Goal: Task Accomplishment & Management: Use online tool/utility

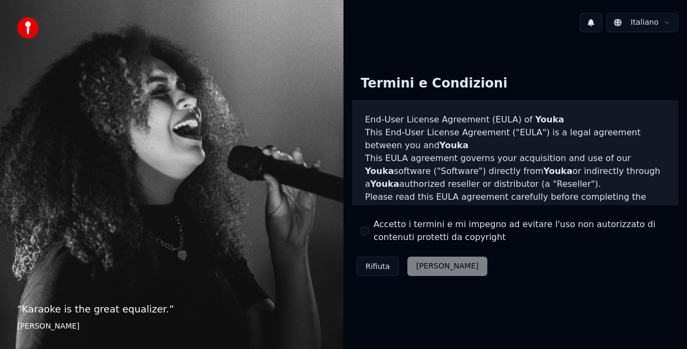
click at [367, 232] on button "Accetto i termini e mi impegno ad evitare l'uso non autorizzato di contenuti pr…" at bounding box center [364, 230] width 9 height 9
click at [427, 268] on button "Accetta" at bounding box center [446, 265] width 79 height 19
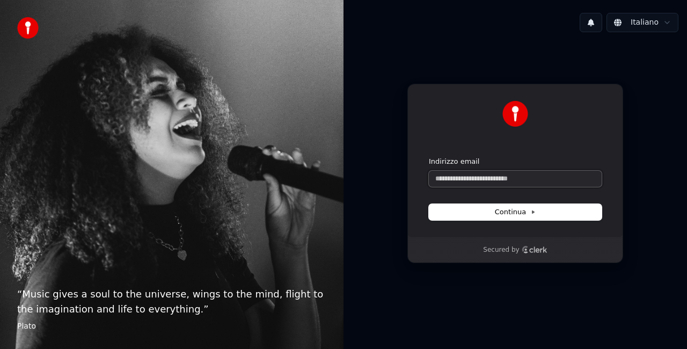
click at [453, 180] on input "Indirizzo email" at bounding box center [515, 179] width 173 height 16
click at [486, 215] on button "Continua" at bounding box center [515, 212] width 173 height 16
type input "**********"
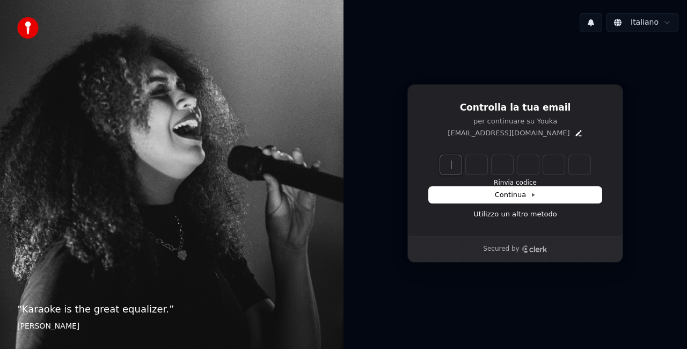
click at [462, 164] on input "Enter verification code" at bounding box center [526, 164] width 172 height 19
type input "******"
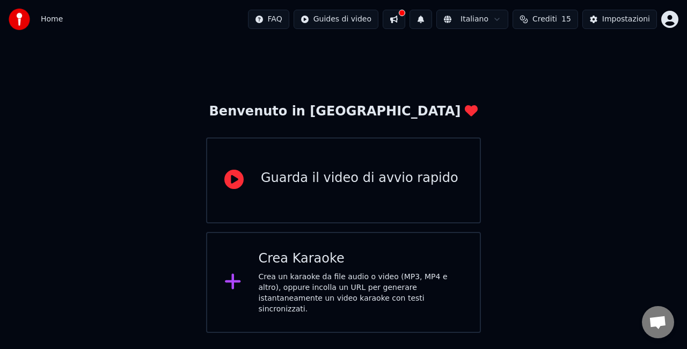
click at [296, 284] on div "Crea un karaoke da file audio o video (MP3, MP4 e altro), oppure incolla un URL…" at bounding box center [361, 292] width 204 height 43
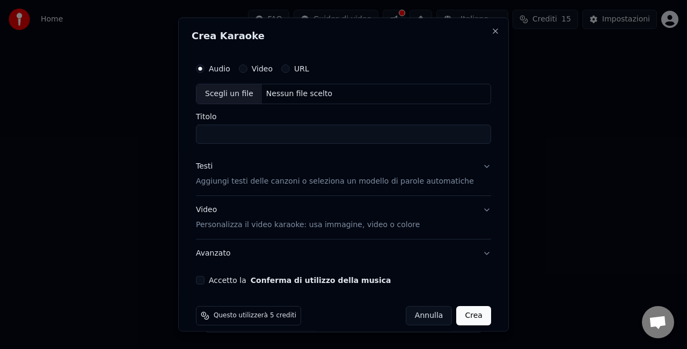
click at [247, 69] on button "Video" at bounding box center [243, 68] width 9 height 9
click at [235, 98] on div "Scegli un file" at bounding box center [228, 93] width 65 height 19
click at [204, 70] on button "Audio" at bounding box center [200, 68] width 9 height 9
click at [238, 98] on div "Scegli un file" at bounding box center [228, 93] width 65 height 19
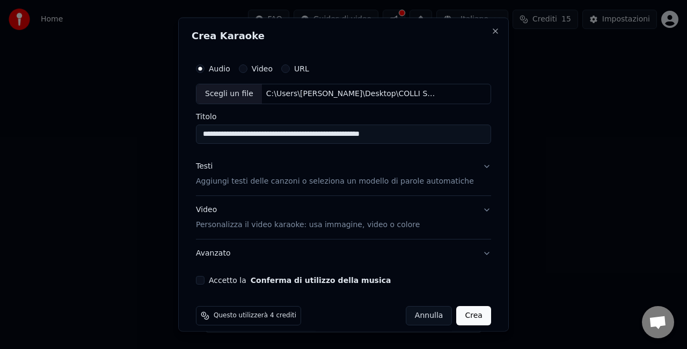
drag, startPoint x: 419, startPoint y: 131, endPoint x: 198, endPoint y: 136, distance: 221.6
click at [198, 136] on div "**********" at bounding box center [343, 175] width 330 height 314
type input "**********"
click at [257, 183] on p "Aggiungi testi delle canzoni o seleziona un modello di parole automatiche" at bounding box center [335, 180] width 278 height 11
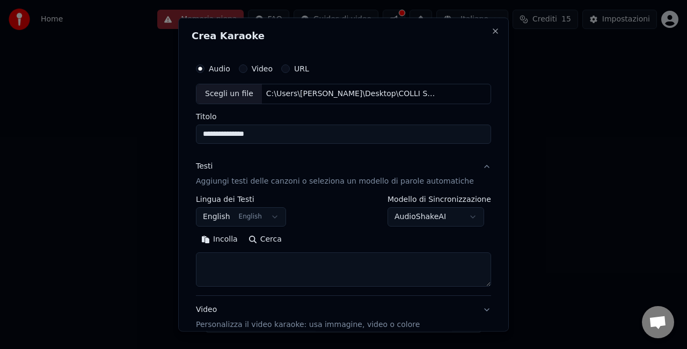
click at [277, 219] on button "English English" at bounding box center [241, 216] width 90 height 19
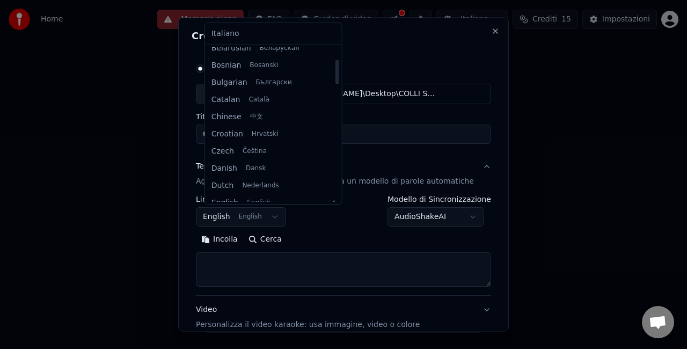
drag, startPoint x: 325, startPoint y: 75, endPoint x: 312, endPoint y: 70, distance: 13.9
click at [335, 70] on div at bounding box center [337, 72] width 4 height 24
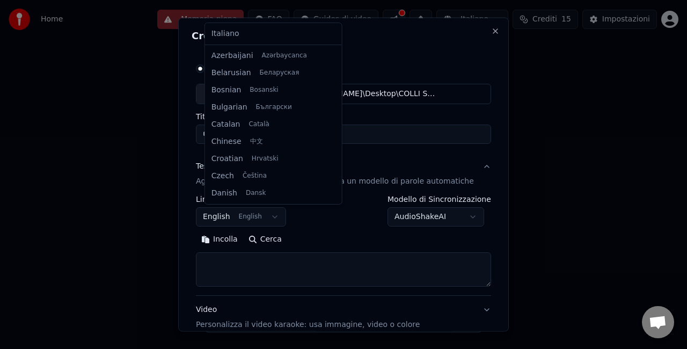
select select "**"
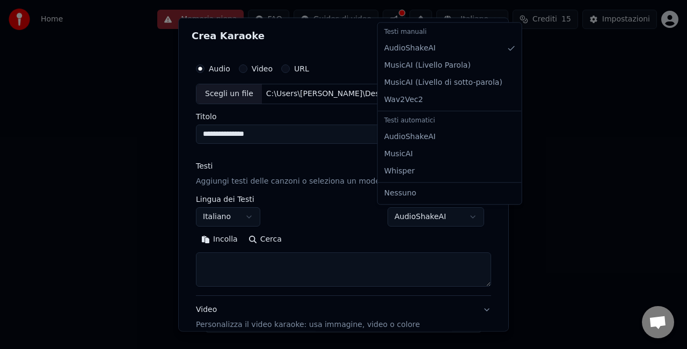
click at [430, 220] on body "**********" at bounding box center [343, 166] width 687 height 333
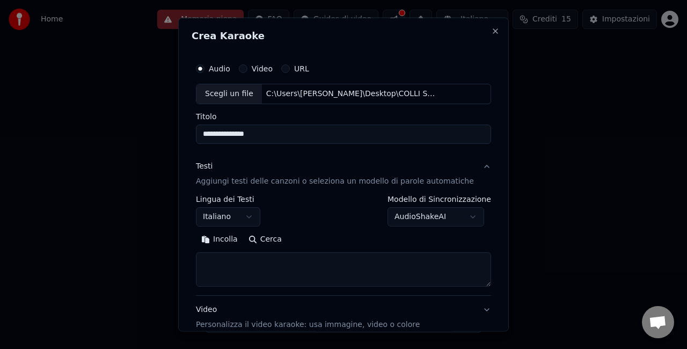
click at [430, 220] on body "**********" at bounding box center [343, 166] width 687 height 333
click at [263, 266] on textarea at bounding box center [343, 269] width 295 height 34
paste textarea "*****"
type textarea "*"
paste textarea "**********"
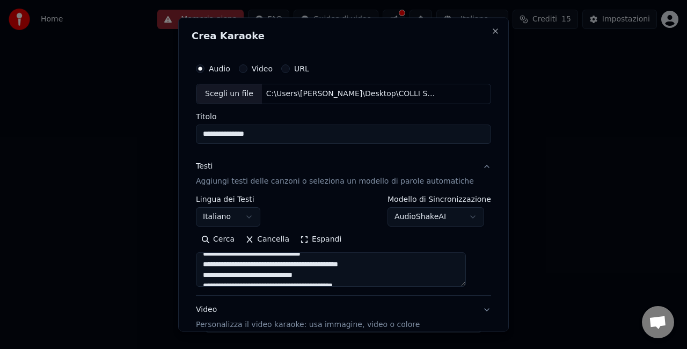
scroll to position [0, 0]
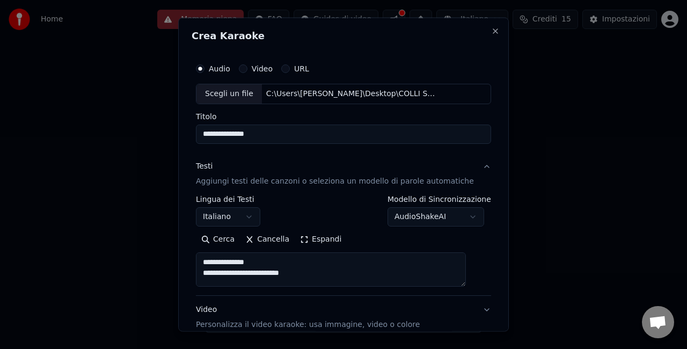
drag, startPoint x: 320, startPoint y: 275, endPoint x: 207, endPoint y: 260, distance: 114.2
click at [207, 260] on textarea at bounding box center [331, 269] width 270 height 34
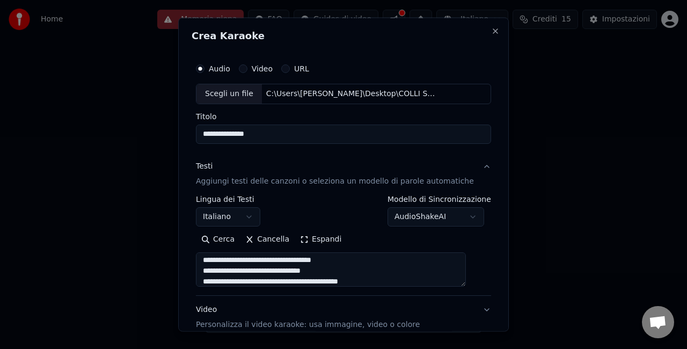
type textarea "**********"
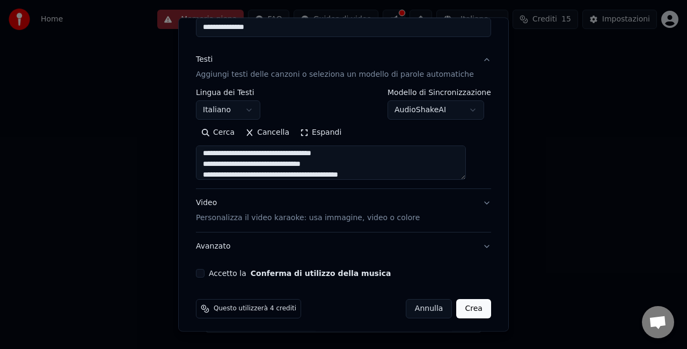
scroll to position [109, 0]
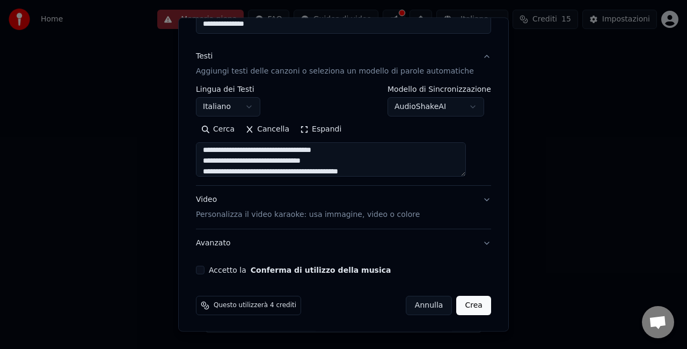
click at [359, 219] on button "Video Personalizza il video karaoke: usa immagine, video o colore" at bounding box center [343, 207] width 295 height 43
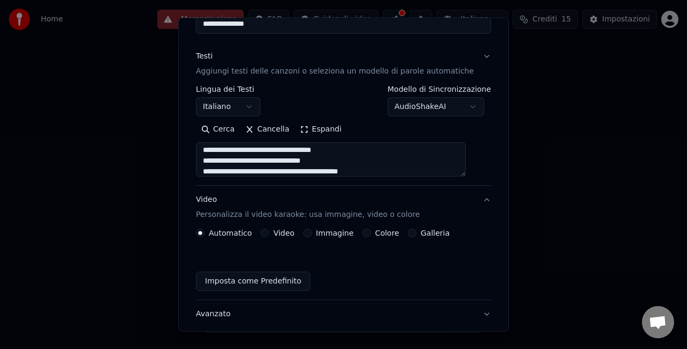
scroll to position [80, 0]
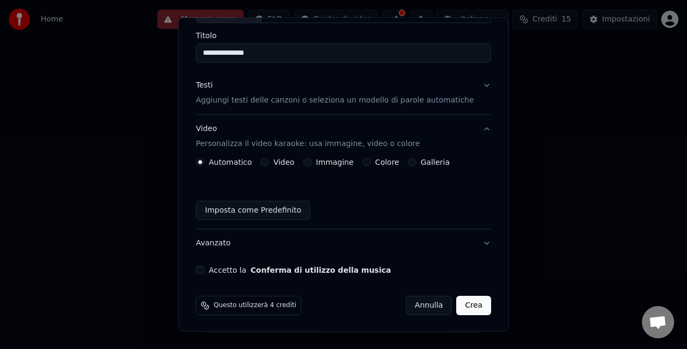
click at [366, 165] on button "Colore" at bounding box center [366, 162] width 9 height 9
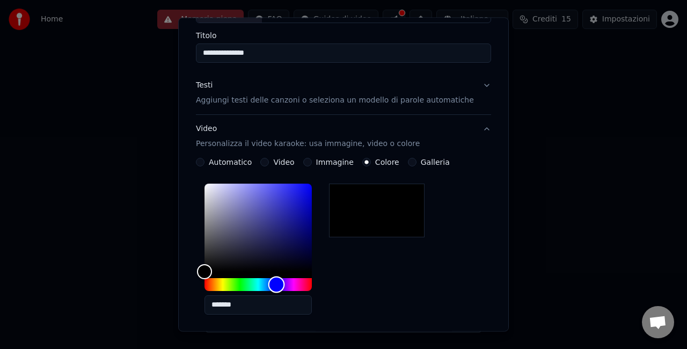
drag, startPoint x: 212, startPoint y: 285, endPoint x: 284, endPoint y: 285, distance: 71.9
click at [284, 285] on div "Hue" at bounding box center [276, 284] width 17 height 17
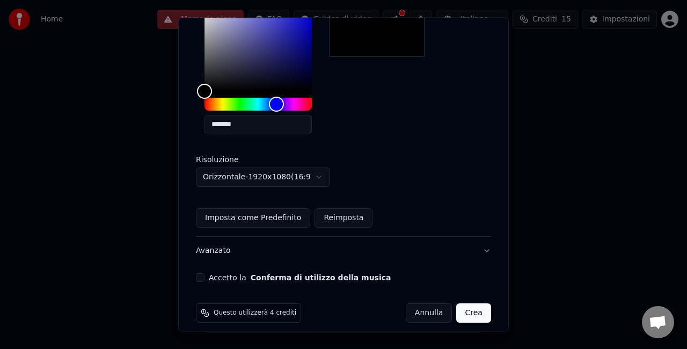
scroll to position [268, 0]
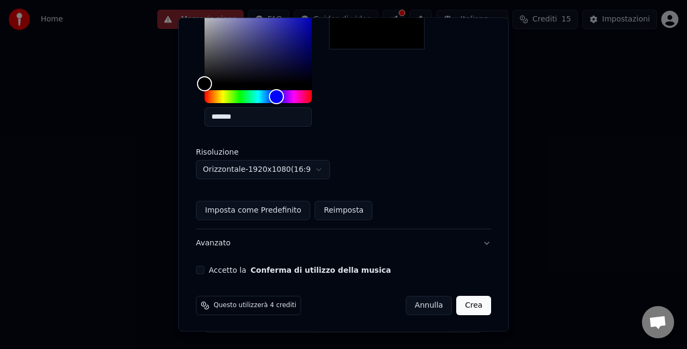
click at [204, 271] on button "Accetto la Conferma di utilizzo della musica" at bounding box center [200, 270] width 9 height 9
click at [456, 308] on button "Crea" at bounding box center [473, 305] width 34 height 19
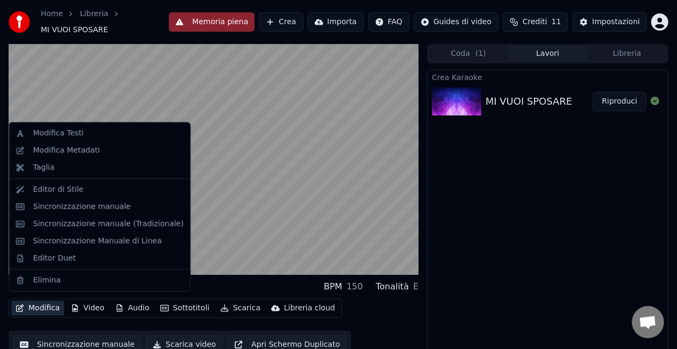
click at [41, 303] on button "Modifica" at bounding box center [37, 307] width 53 height 15
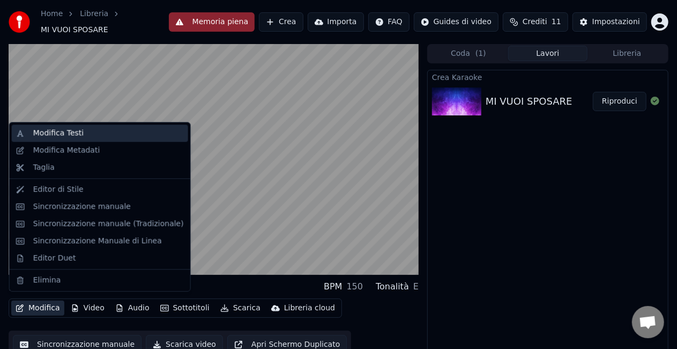
click at [55, 129] on div "Modifica Testi" at bounding box center [58, 133] width 50 height 11
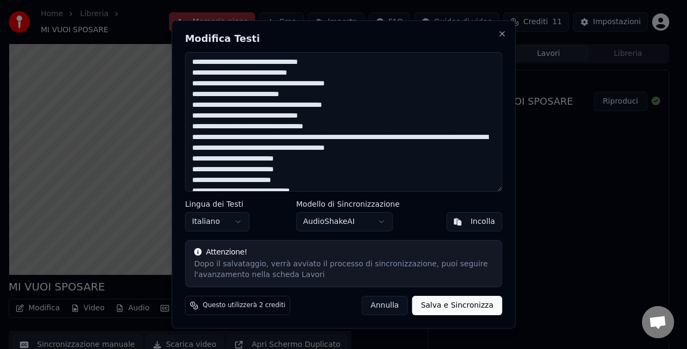
click at [370, 222] on body "Home Libreria MI VUOI SPOSARE Memoria piena Crea Importa FAQ Guides di video Cr…" at bounding box center [338, 174] width 677 height 349
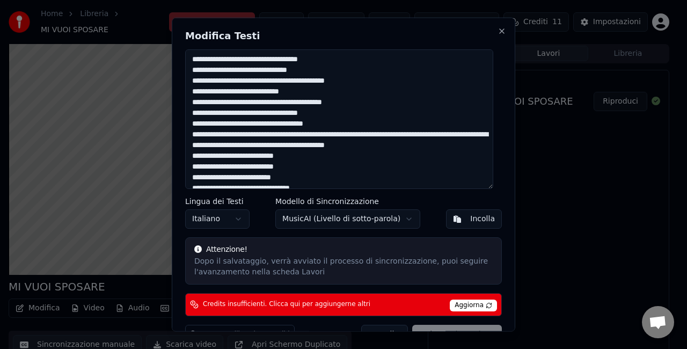
scroll to position [24, 0]
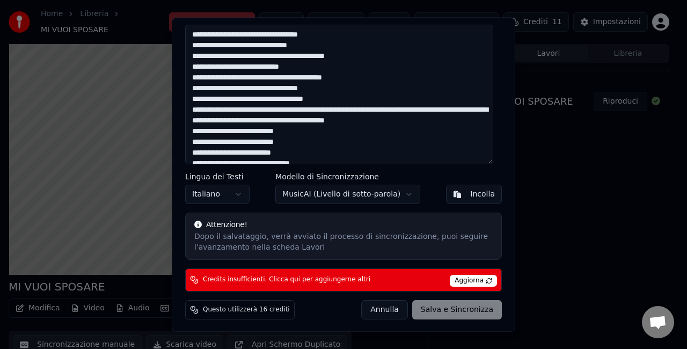
click at [459, 278] on span "Aggiorna" at bounding box center [472, 281] width 47 height 12
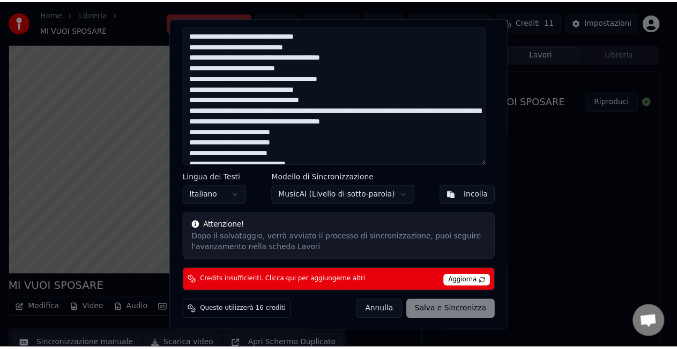
scroll to position [0, 0]
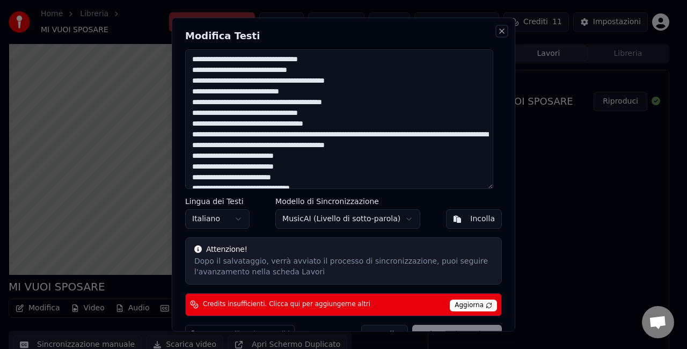
click at [497, 33] on button "Close" at bounding box center [501, 31] width 9 height 9
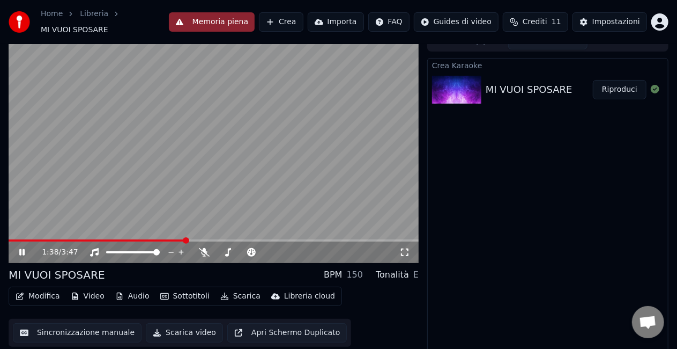
scroll to position [12, 0]
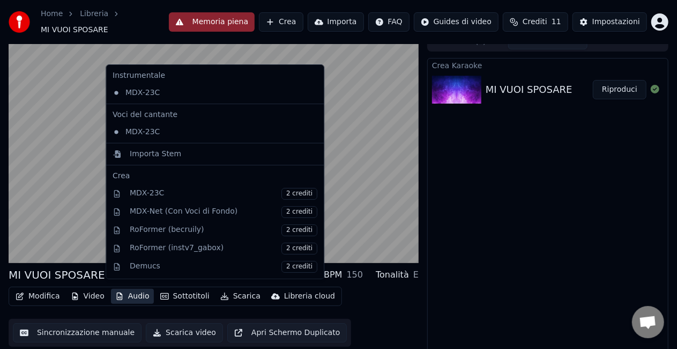
click at [131, 292] on button "Audio" at bounding box center [132, 296] width 43 height 15
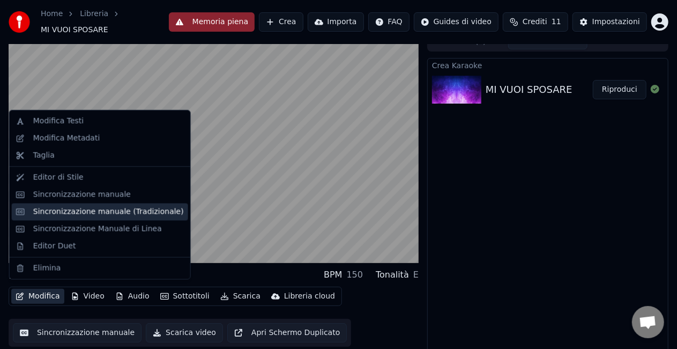
click at [47, 210] on div "Sincronizzazione manuale (Tradizionale)" at bounding box center [108, 212] width 151 height 11
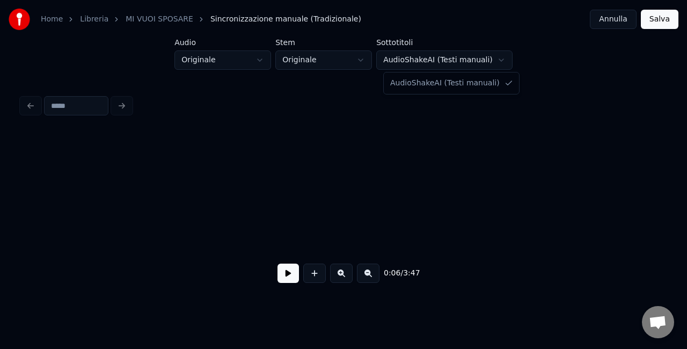
click at [434, 64] on html "Home Libreria MI VUOI SPOSARE Sincronizzazione manuale (Tradizionale) Annulla S…" at bounding box center [343, 156] width 687 height 313
click at [367, 64] on html "Home Libreria MI VUOI SPOSARE Sincronizzazione manuale (Tradizionale) Annulla S…" at bounding box center [343, 156] width 687 height 313
click at [236, 67] on html "Home Libreria MI VUOI SPOSARE Sincronizzazione manuale (Tradizionale) Annulla S…" at bounding box center [343, 156] width 687 height 313
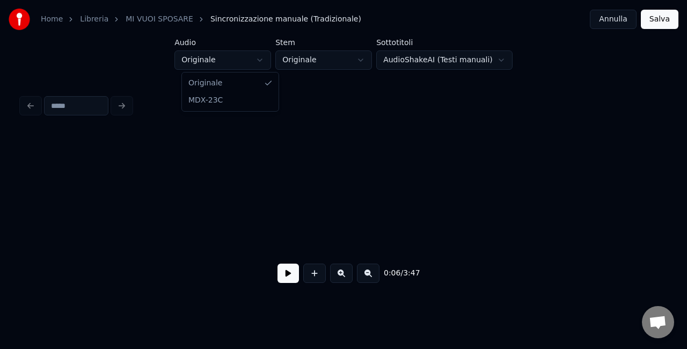
click at [236, 67] on html "Home Libreria MI VUOI SPOSARE Sincronizzazione manuale (Tradizionale) Annulla S…" at bounding box center [343, 156] width 687 height 313
click at [292, 283] on button at bounding box center [287, 272] width 21 height 19
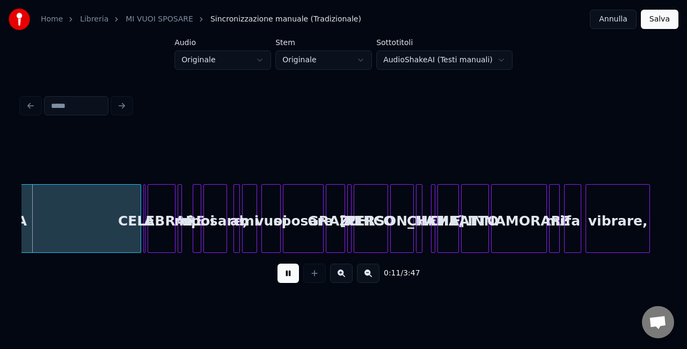
scroll to position [0, 1253]
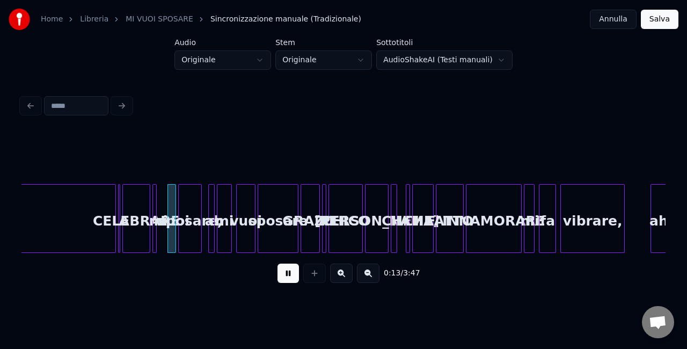
click at [289, 274] on button at bounding box center [287, 272] width 21 height 19
click at [364, 277] on button at bounding box center [368, 272] width 23 height 19
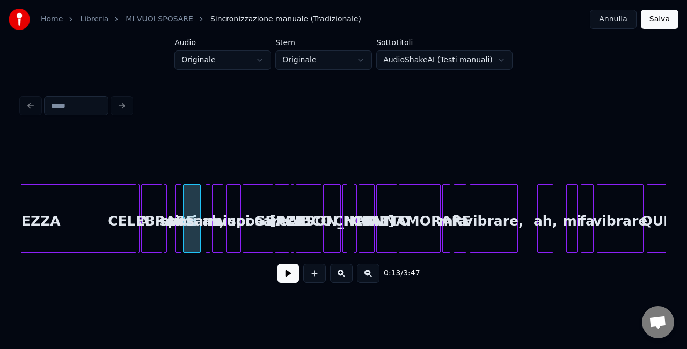
click at [364, 277] on button at bounding box center [368, 272] width 23 height 19
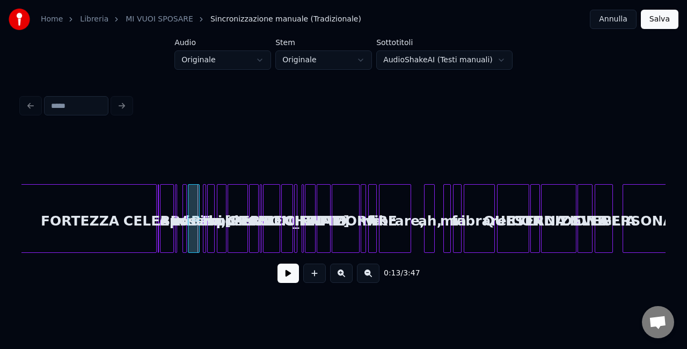
click at [364, 277] on button at bounding box center [368, 272] width 23 height 19
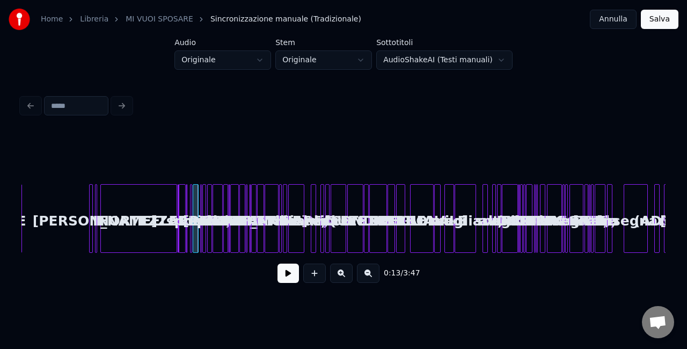
click at [364, 277] on button at bounding box center [368, 272] width 23 height 19
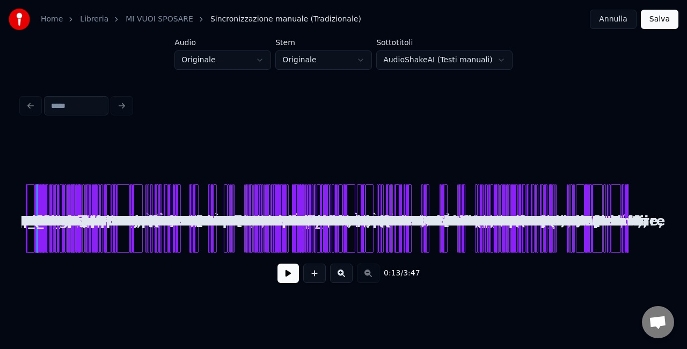
scroll to position [0, 0]
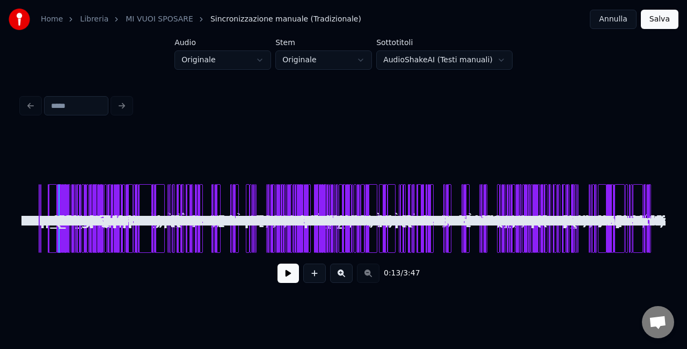
click at [364, 277] on div "0:13 / 3:47" at bounding box center [343, 273] width 626 height 24
click at [341, 273] on button at bounding box center [341, 272] width 23 height 19
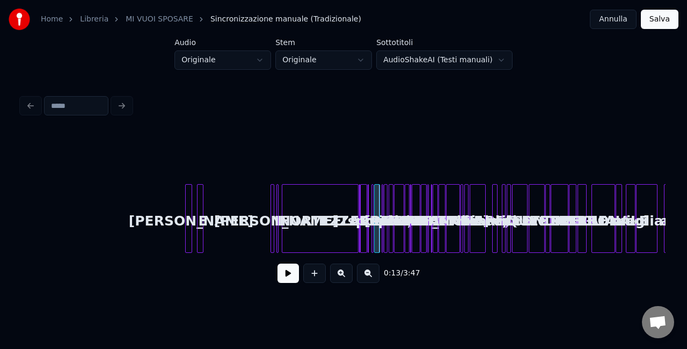
click at [18, 216] on div "0:13 / 3:47" at bounding box center [343, 191] width 652 height 212
click at [281, 283] on button at bounding box center [287, 272] width 21 height 19
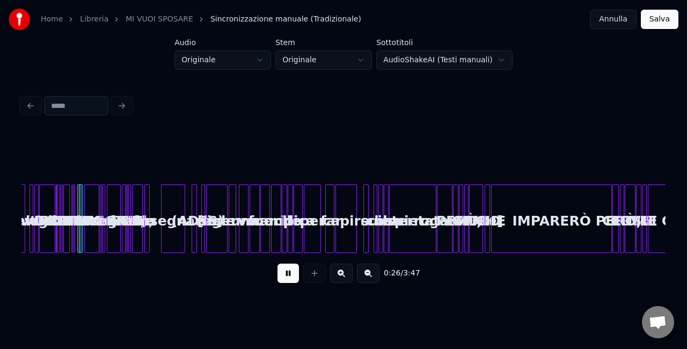
scroll to position [0, 111]
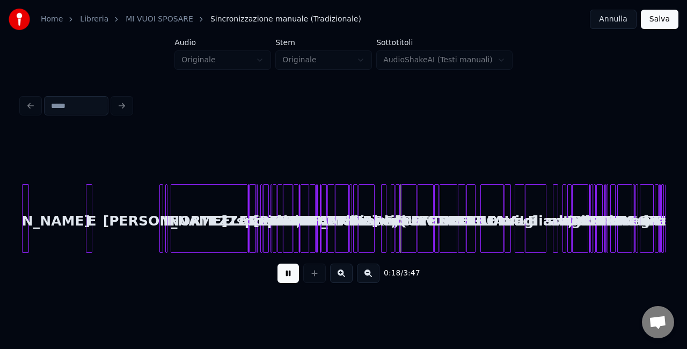
click at [606, 24] on button "Annulla" at bounding box center [612, 19] width 47 height 19
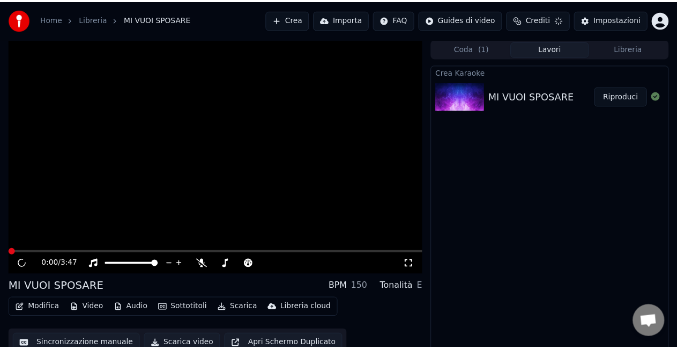
scroll to position [12, 0]
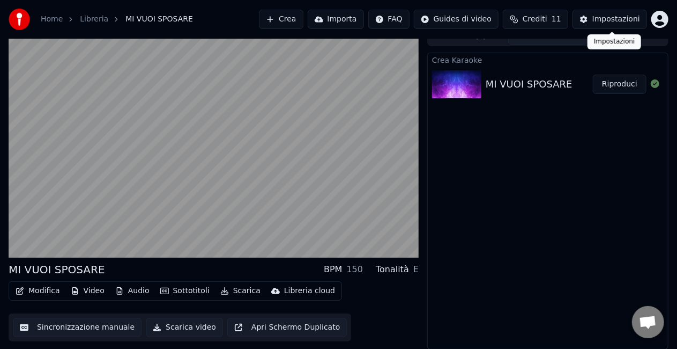
click at [610, 21] on div "Impostazioni" at bounding box center [617, 19] width 48 height 11
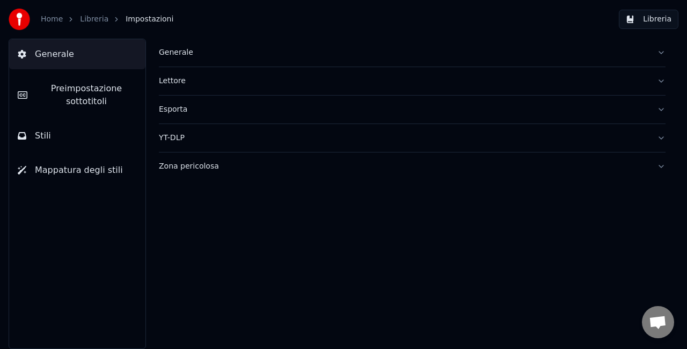
click at [113, 61] on button "Generale" at bounding box center [77, 54] width 136 height 30
click at [97, 20] on link "Libreria" at bounding box center [94, 19] width 28 height 11
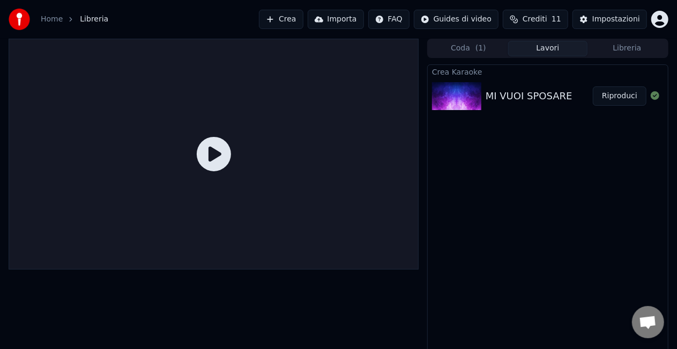
click at [524, 94] on div "MI VUOI SPOSARE" at bounding box center [529, 96] width 87 height 15
click at [605, 94] on button "Riproduci" at bounding box center [620, 95] width 54 height 19
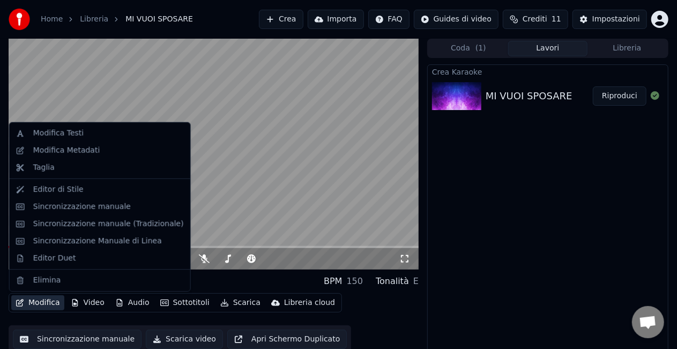
click at [40, 303] on button "Modifica" at bounding box center [37, 302] width 53 height 15
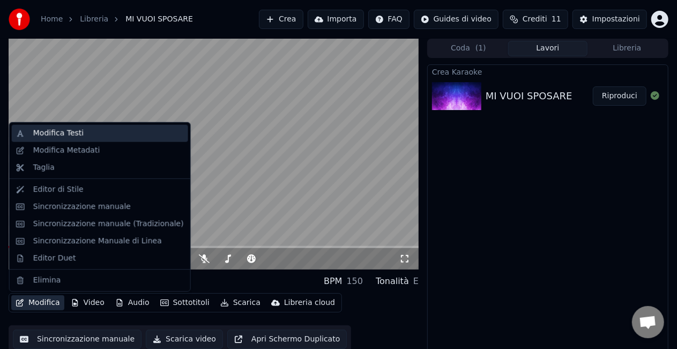
click at [51, 137] on div "Modifica Testi" at bounding box center [58, 133] width 50 height 11
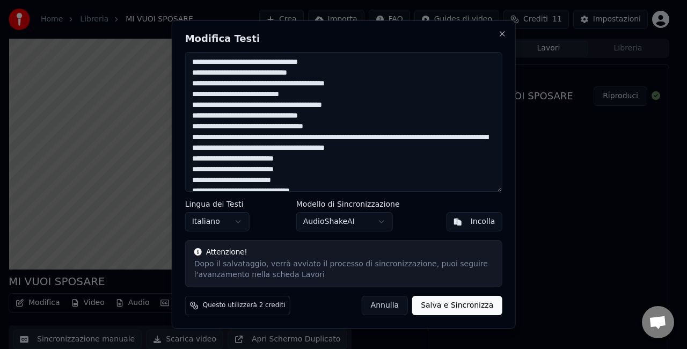
click at [379, 220] on body "Home Libreria MI VUOI SPOSARE Crea Importa FAQ Guides di video Crediti 11 Impos…" at bounding box center [338, 174] width 677 height 349
click at [503, 36] on body "Home Libreria MI VUOI SPOSARE Crea Importa FAQ Guides di video Crediti 11 Impos…" at bounding box center [338, 174] width 677 height 349
click at [502, 36] on button "Close" at bounding box center [501, 34] width 9 height 9
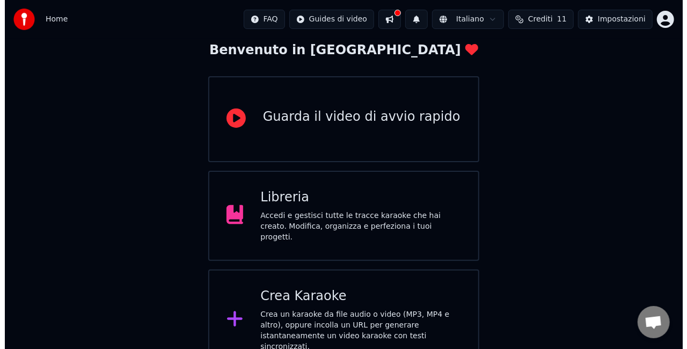
scroll to position [68, 0]
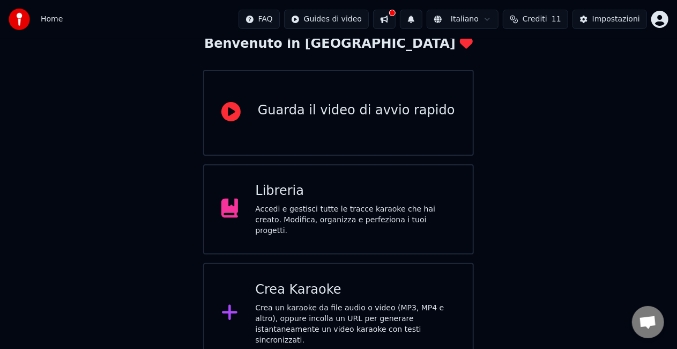
click at [308, 323] on div "Crea un karaoke da file audio o video (MP3, MP4 e altro), oppure incolla un URL…" at bounding box center [355, 324] width 201 height 43
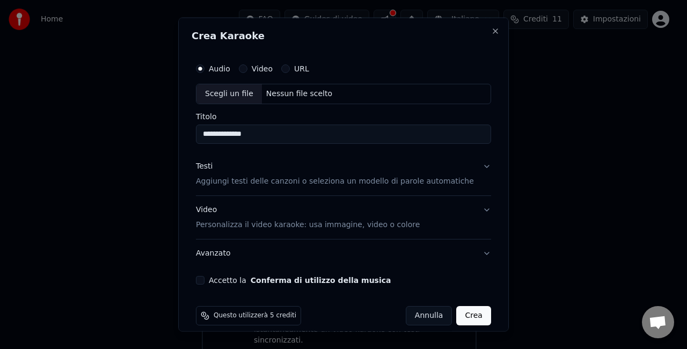
type input "**********"
click at [282, 186] on button "Testi Aggiungi testi delle canzoni o seleziona un modello di parole automatiche" at bounding box center [343, 173] width 295 height 43
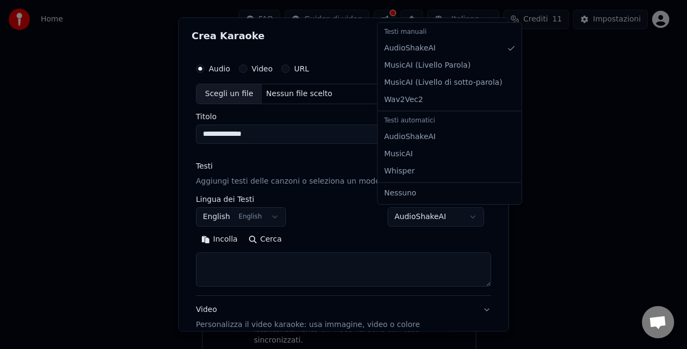
click at [399, 215] on body "**********" at bounding box center [338, 147] width 677 height 431
click at [414, 219] on body "**********" at bounding box center [338, 147] width 677 height 431
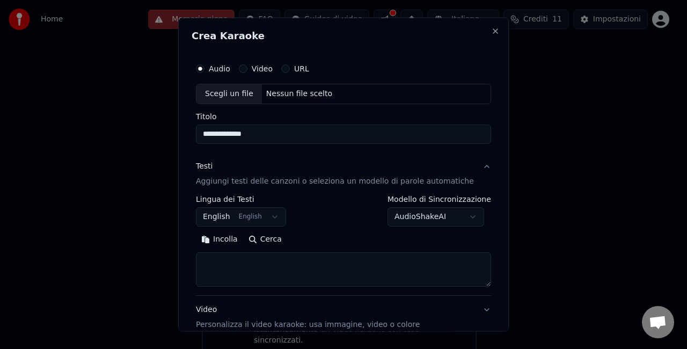
click at [300, 203] on body "**********" at bounding box center [338, 147] width 677 height 431
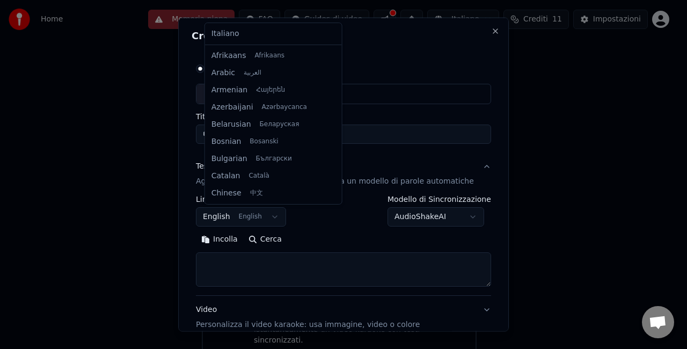
click at [251, 217] on body "**********" at bounding box center [338, 147] width 677 height 431
select select "**"
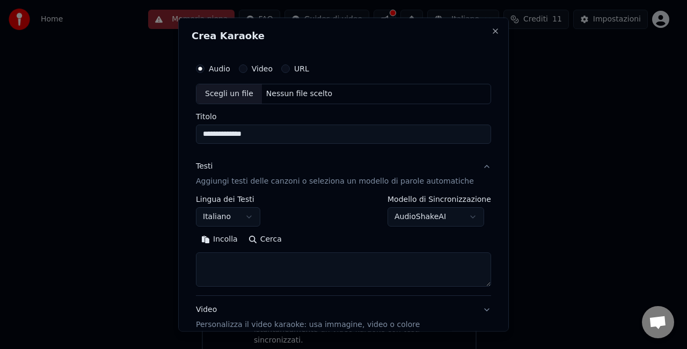
click at [251, 100] on div "Scegli un file" at bounding box center [228, 93] width 65 height 19
type input "**********"
click at [404, 219] on body "**********" at bounding box center [338, 147] width 677 height 431
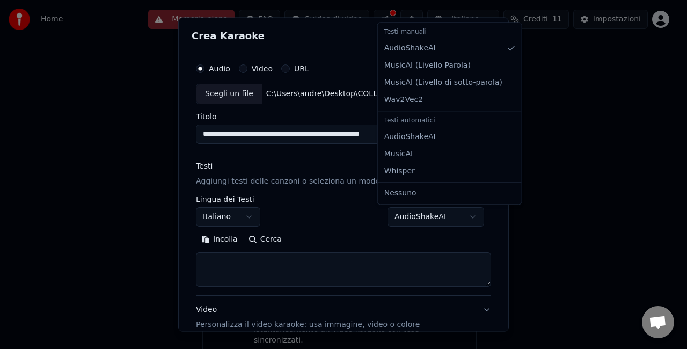
select select "********"
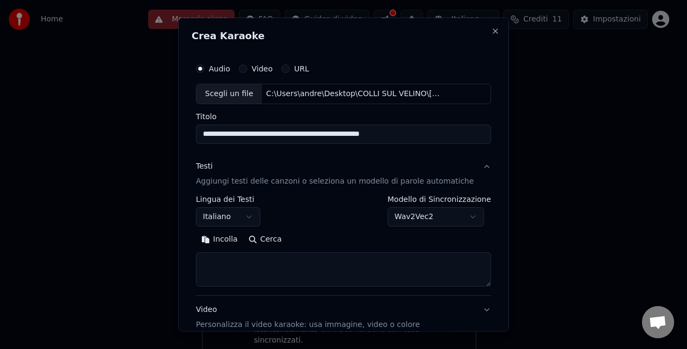
paste textarea "**********"
drag, startPoint x: 309, startPoint y: 271, endPoint x: 210, endPoint y: 254, distance: 100.2
click at [210, 254] on textarea at bounding box center [331, 269] width 270 height 34
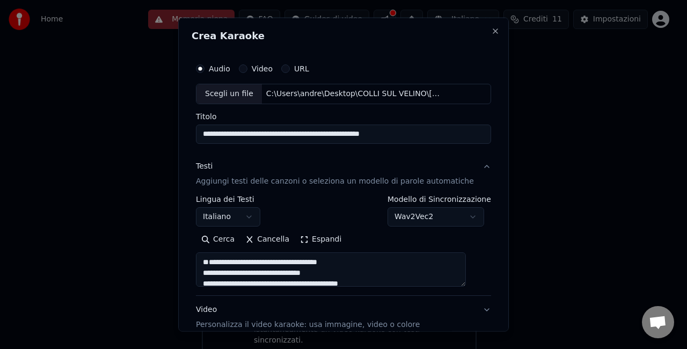
scroll to position [2, 0]
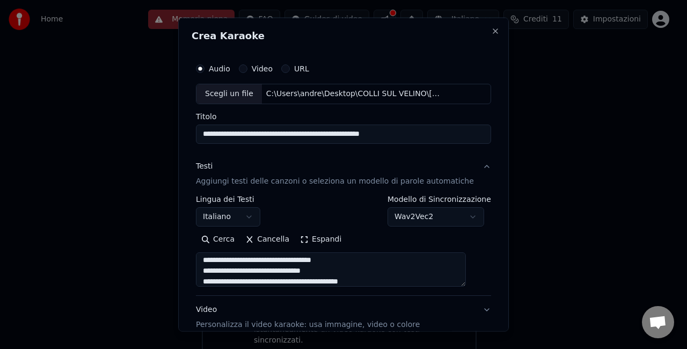
type textarea "**********"
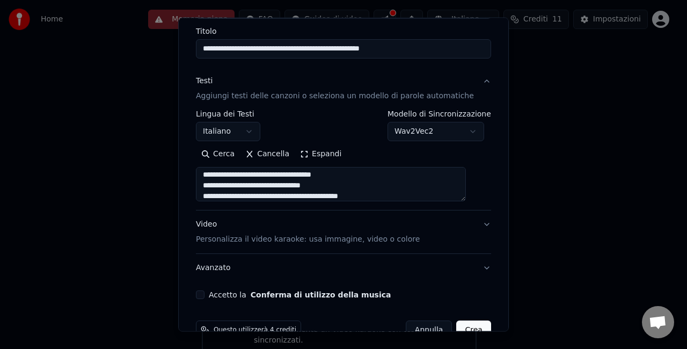
scroll to position [85, 0]
click at [410, 245] on button "Video Personalizza il video karaoke: usa immagine, video o colore" at bounding box center [343, 231] width 295 height 43
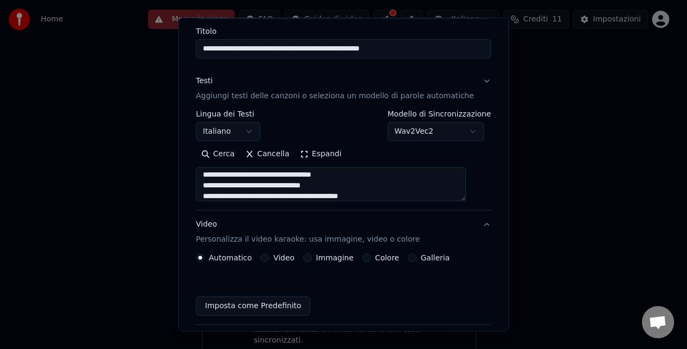
scroll to position [80, 0]
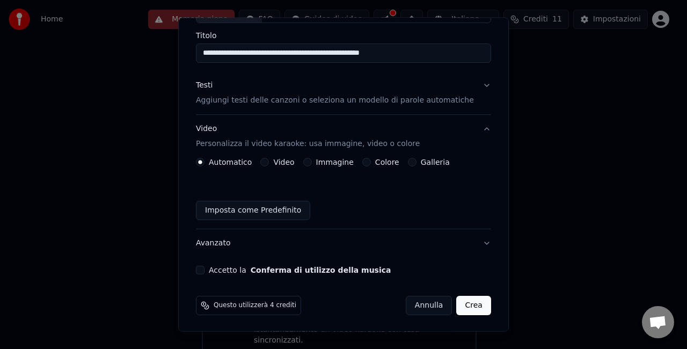
click at [368, 161] on button "Colore" at bounding box center [366, 162] width 9 height 9
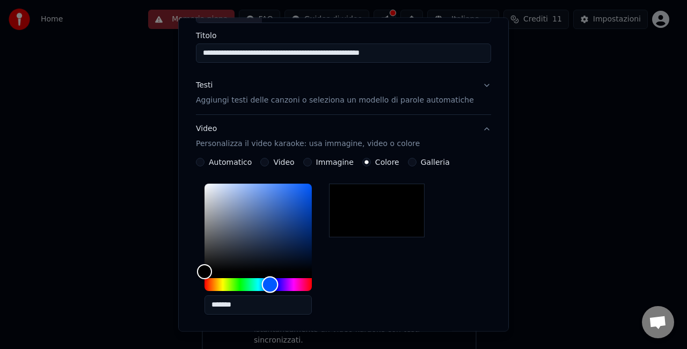
click at [278, 281] on div "Hue" at bounding box center [257, 284] width 107 height 13
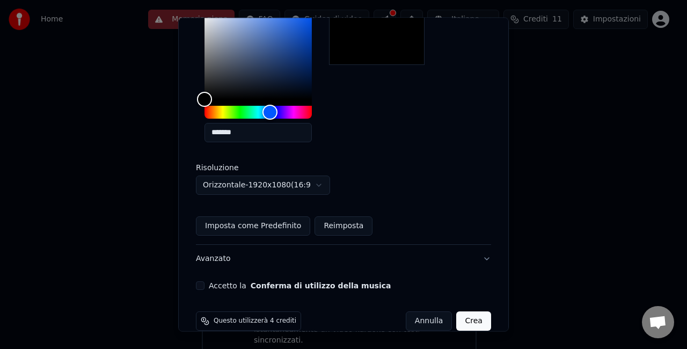
scroll to position [255, 0]
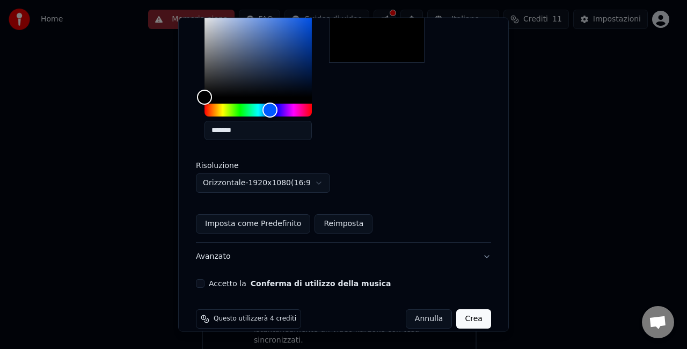
click at [204, 282] on button "Accetto la Conferma di utilizzo della musica" at bounding box center [200, 283] width 9 height 9
click at [457, 323] on button "Crea" at bounding box center [473, 318] width 34 height 19
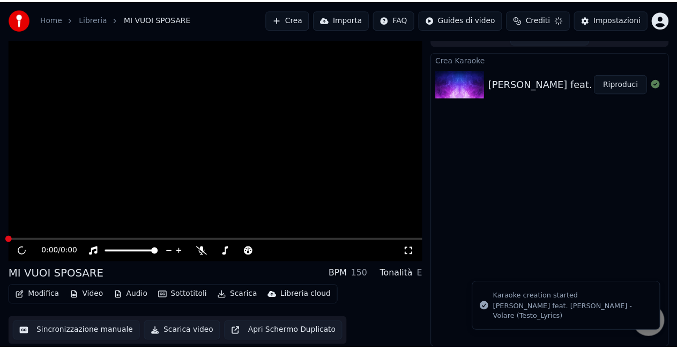
scroll to position [12, 0]
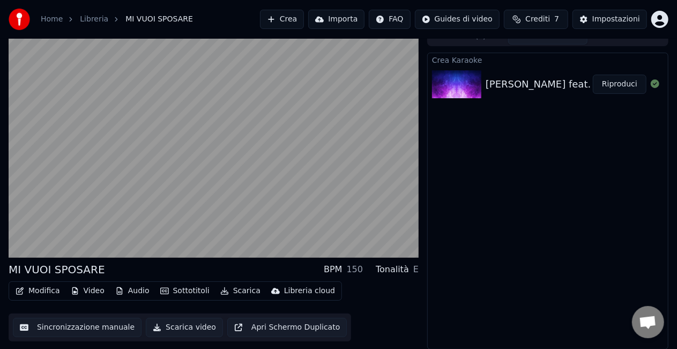
click at [402, 271] on div "Tonalità" at bounding box center [392, 269] width 33 height 13
click at [416, 270] on div "E" at bounding box center [416, 269] width 5 height 13
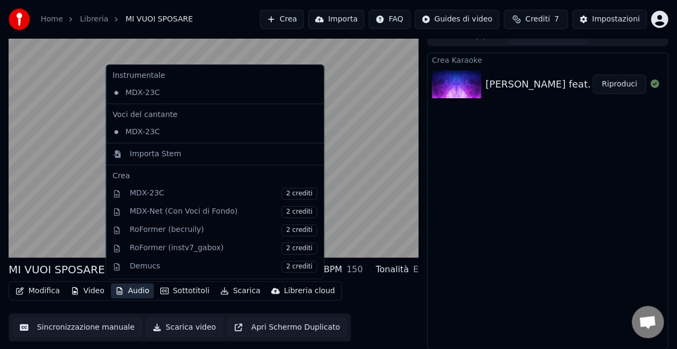
click at [118, 292] on icon "button" at bounding box center [119, 291] width 9 height 8
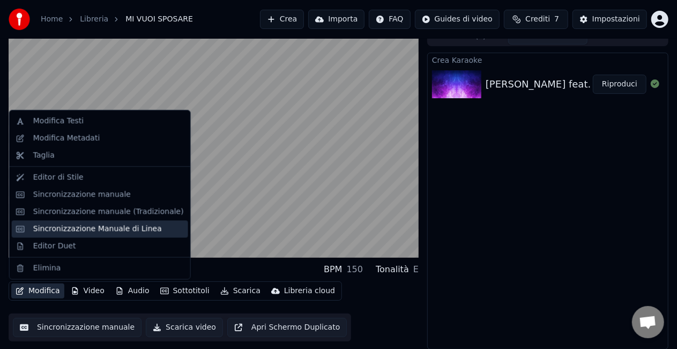
click at [80, 228] on div "Sincronizzazione Manuale di Linea" at bounding box center [97, 229] width 129 height 11
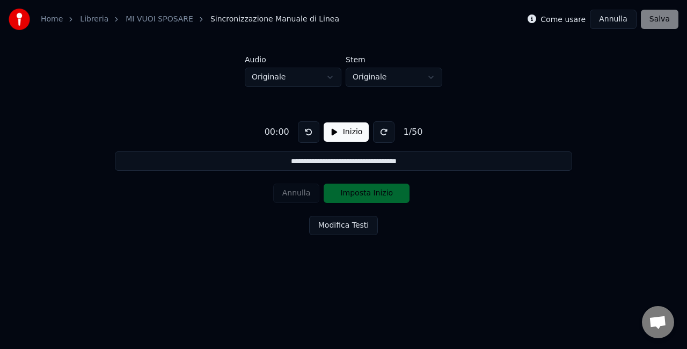
click at [342, 135] on button "Inizio" at bounding box center [346, 131] width 46 height 19
click at [354, 197] on button "Imposta Inizio" at bounding box center [366, 192] width 86 height 19
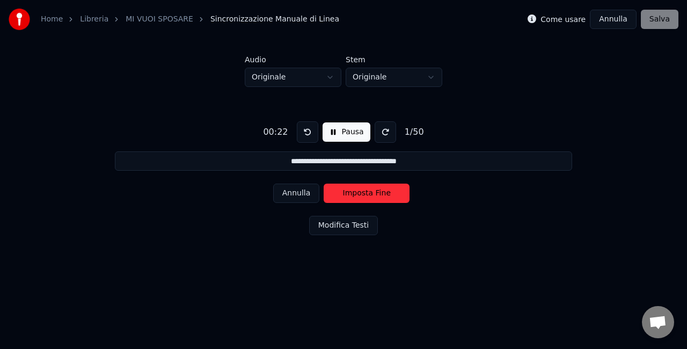
click at [338, 225] on button "Modifica Testi" at bounding box center [343, 225] width 69 height 19
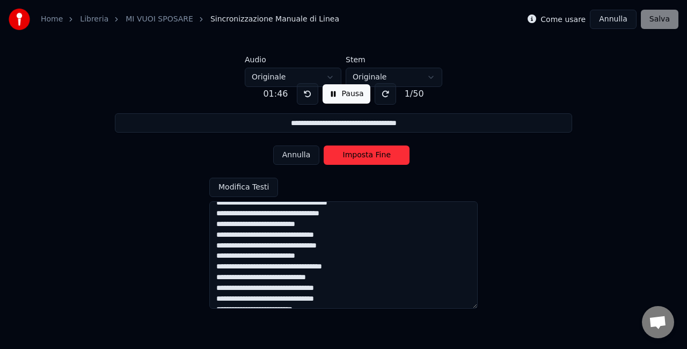
scroll to position [330, 0]
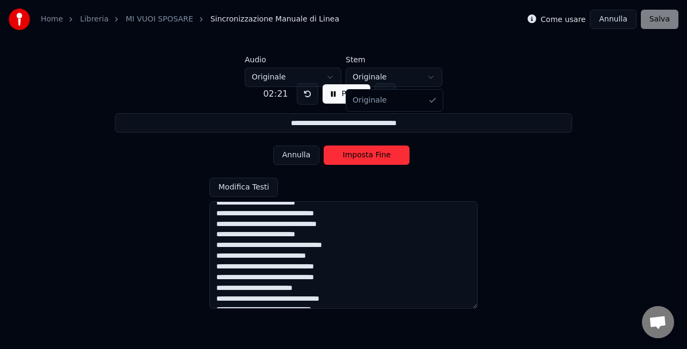
click at [429, 79] on html "**********" at bounding box center [343, 141] width 687 height 282
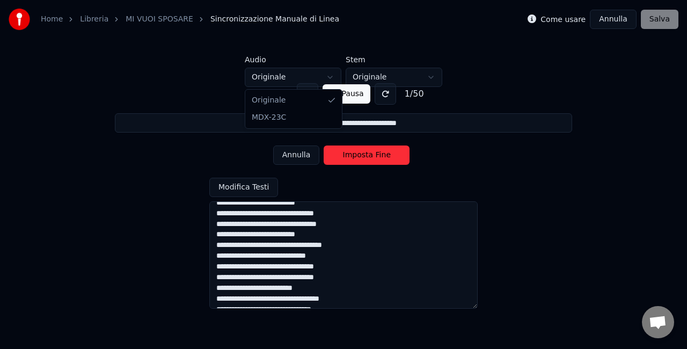
click at [293, 80] on html "**********" at bounding box center [343, 141] width 687 height 282
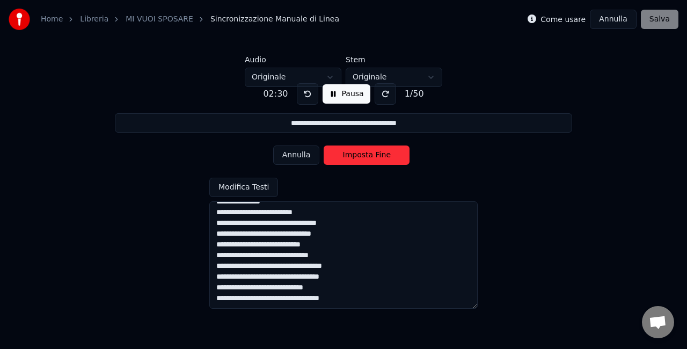
scroll to position [459, 0]
click at [369, 158] on button "Imposta Fine" at bounding box center [366, 154] width 86 height 19
type input "**********"
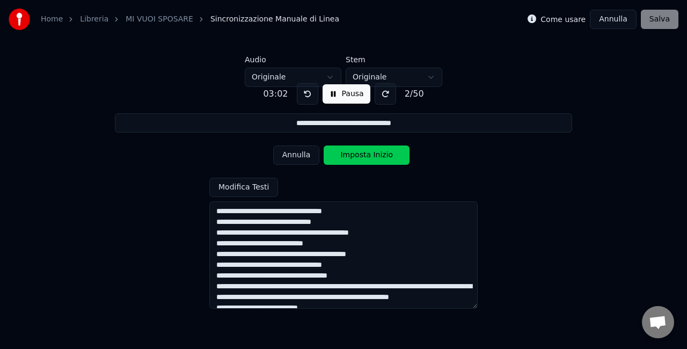
click at [336, 92] on button "Pausa" at bounding box center [346, 93] width 48 height 19
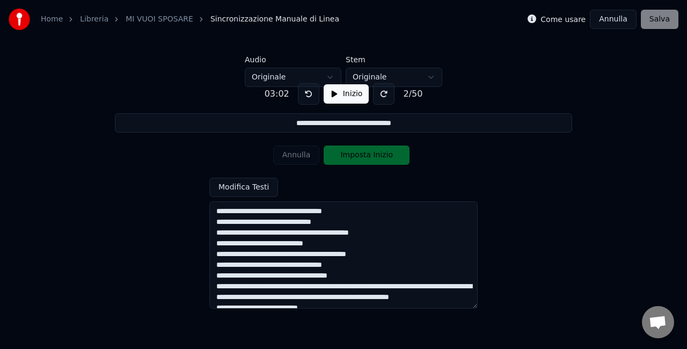
click at [329, 97] on button "Inizio" at bounding box center [346, 93] width 46 height 19
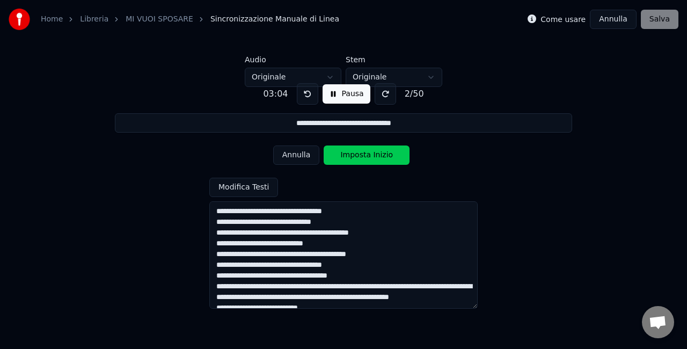
click at [329, 97] on button "Pausa" at bounding box center [346, 93] width 48 height 19
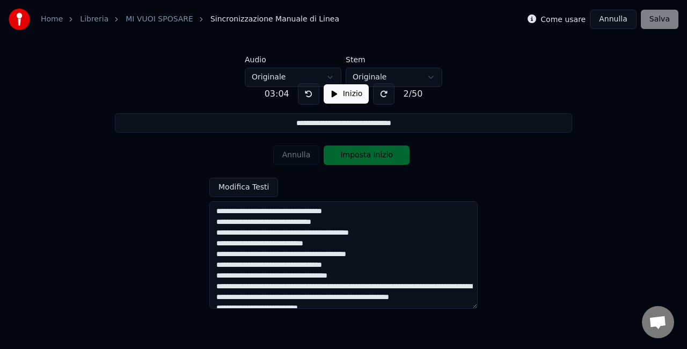
click at [300, 96] on button at bounding box center [308, 93] width 21 height 21
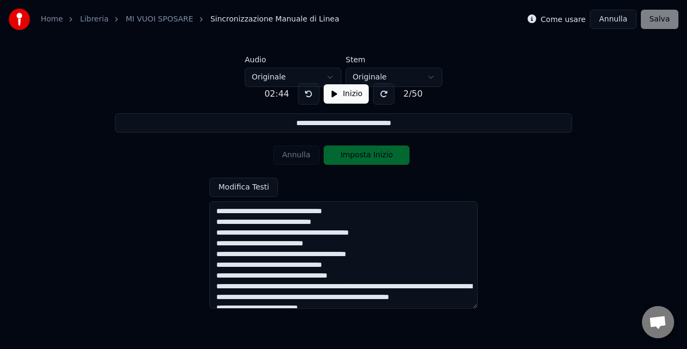
click at [300, 96] on button at bounding box center [308, 93] width 21 height 21
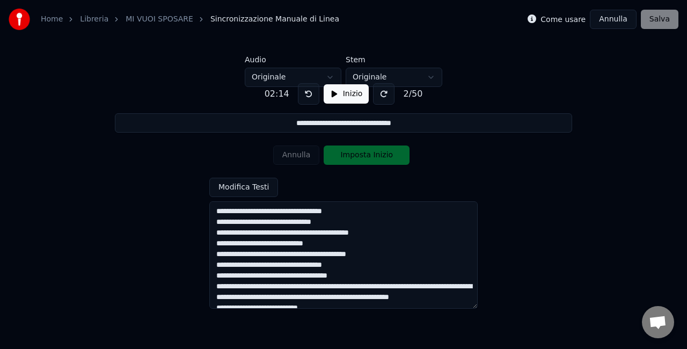
click at [300, 96] on button at bounding box center [308, 93] width 21 height 21
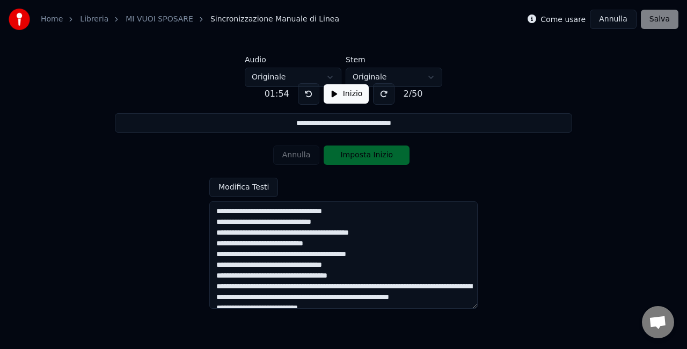
click at [300, 96] on button at bounding box center [308, 93] width 21 height 21
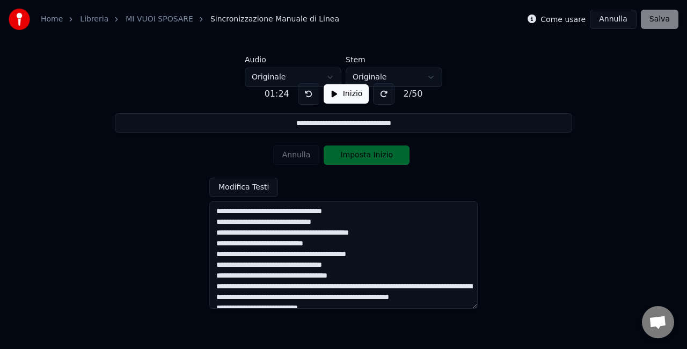
click at [300, 96] on button at bounding box center [308, 93] width 21 height 21
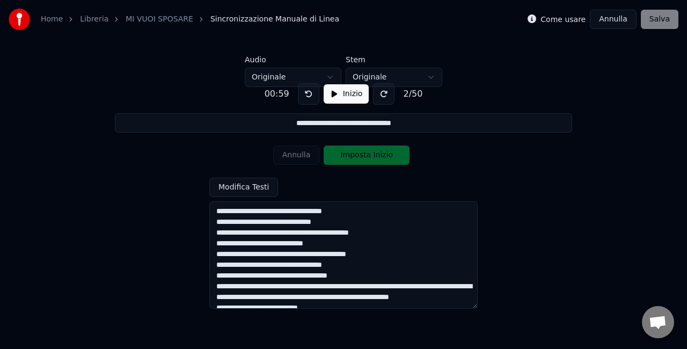
click at [300, 96] on button at bounding box center [308, 93] width 21 height 21
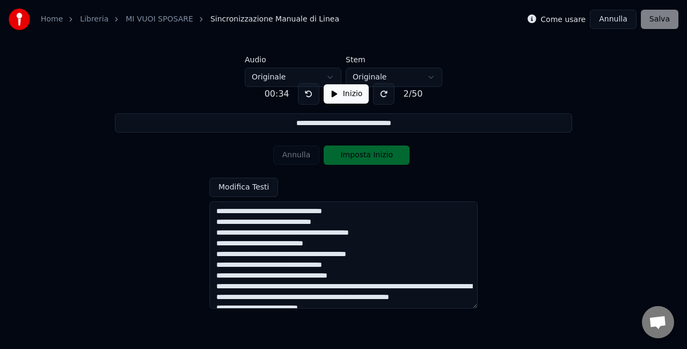
click at [300, 96] on button at bounding box center [308, 93] width 21 height 21
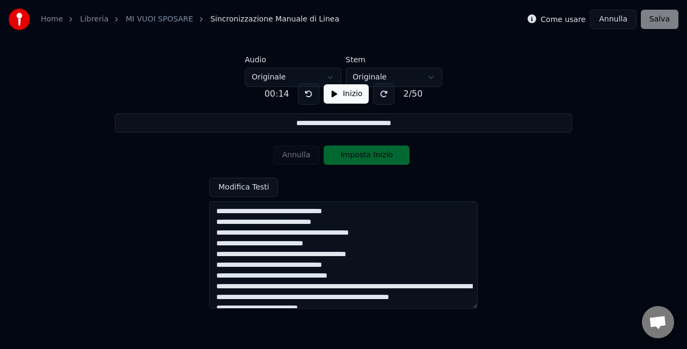
click at [300, 96] on button at bounding box center [308, 93] width 21 height 21
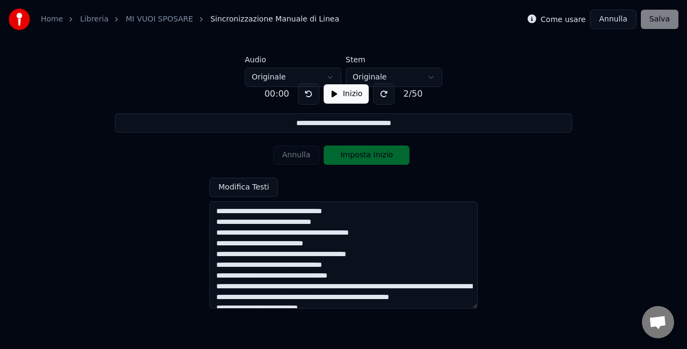
click at [344, 95] on button "Inizio" at bounding box center [346, 93] width 46 height 19
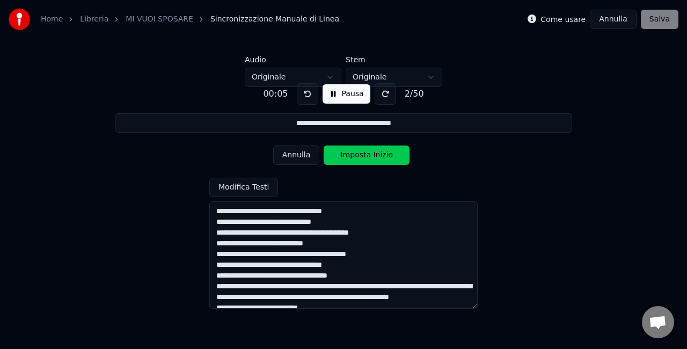
click at [628, 21] on button "Annulla" at bounding box center [612, 19] width 47 height 19
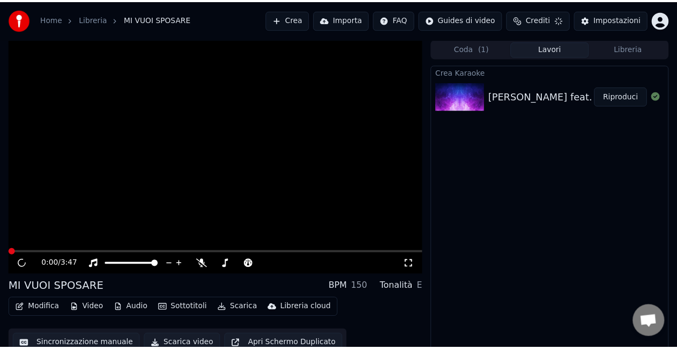
scroll to position [12, 0]
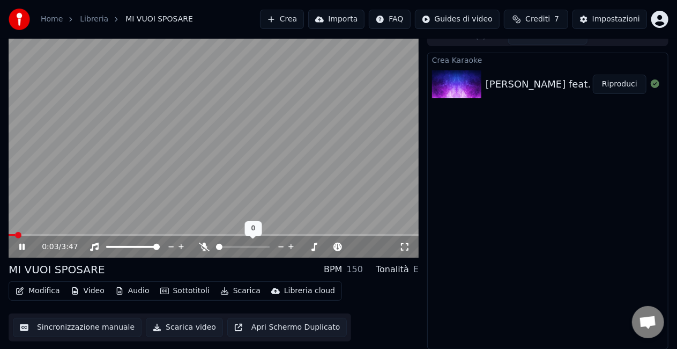
click at [218, 247] on span at bounding box center [219, 247] width 6 height 6
click at [253, 247] on icon at bounding box center [251, 246] width 9 height 9
click at [283, 249] on span at bounding box center [283, 247] width 6 height 6
click at [291, 247] on span at bounding box center [290, 247] width 6 height 6
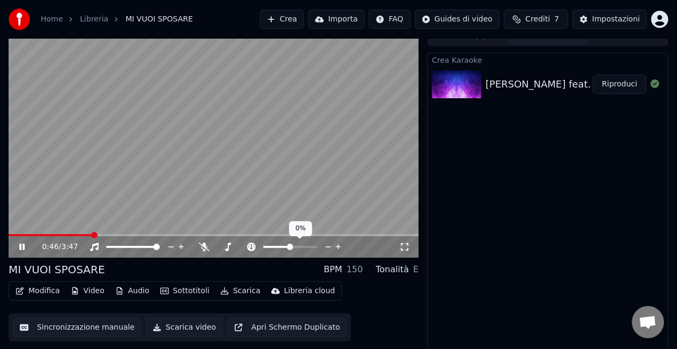
click at [291, 248] on span at bounding box center [290, 247] width 6 height 6
click at [328, 247] on icon at bounding box center [328, 247] width 5 height 1
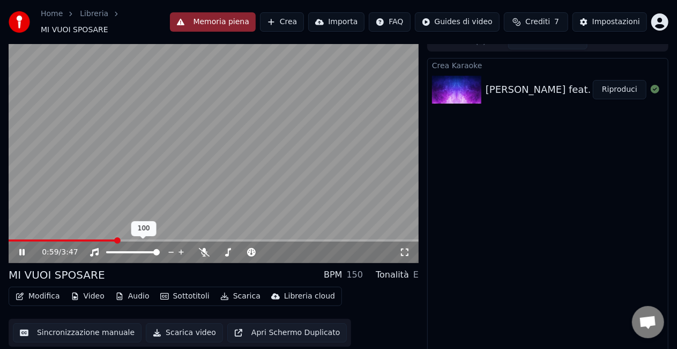
click at [181, 249] on icon at bounding box center [181, 251] width 5 height 5
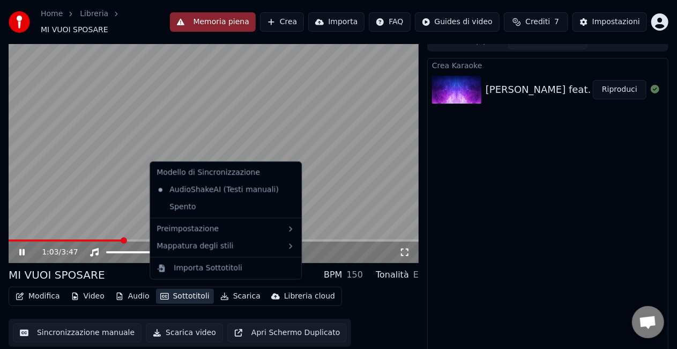
click at [160, 293] on icon "button" at bounding box center [164, 296] width 9 height 6
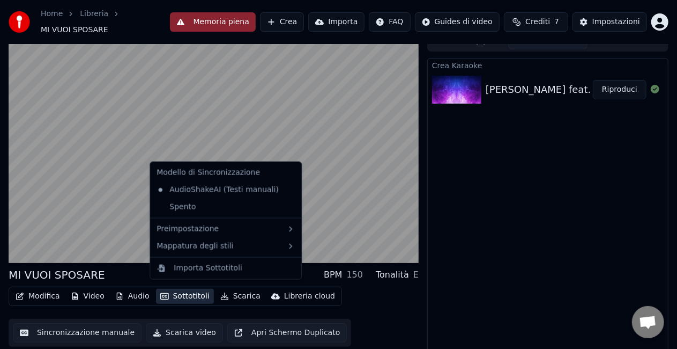
click at [287, 188] on icon at bounding box center [293, 190] width 12 height 9
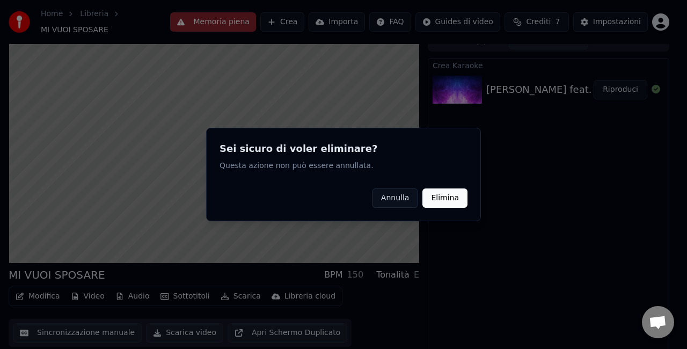
click at [458, 195] on button "Elimina" at bounding box center [444, 197] width 45 height 19
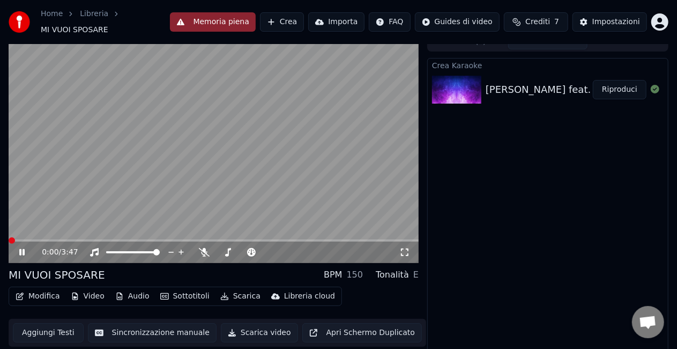
click at [9, 237] on span at bounding box center [12, 240] width 6 height 6
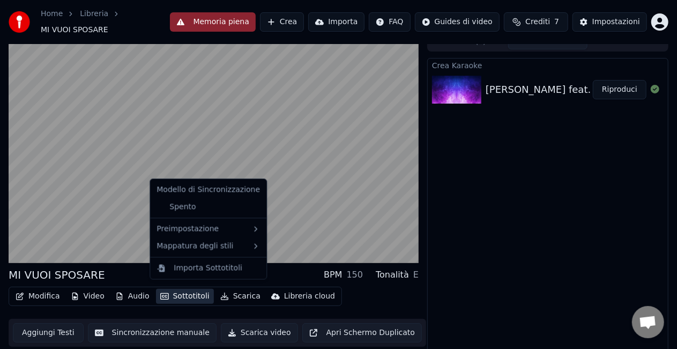
click at [171, 289] on button "Sottotitoli" at bounding box center [185, 296] width 58 height 15
click at [181, 207] on div "Spento" at bounding box center [208, 206] width 112 height 17
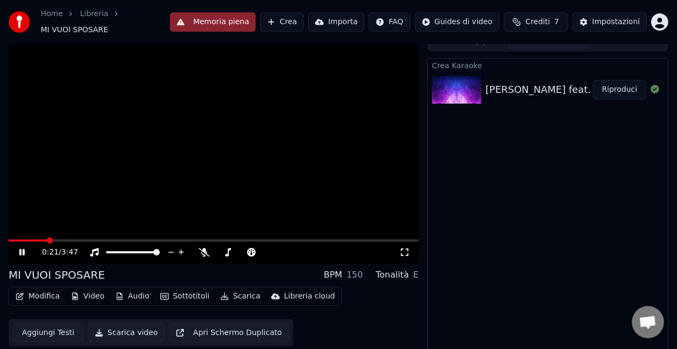
click at [23, 249] on icon at bounding box center [21, 252] width 5 height 6
click at [9, 237] on span at bounding box center [12, 240] width 6 height 6
click at [170, 292] on button "Sottotitoli" at bounding box center [185, 296] width 58 height 15
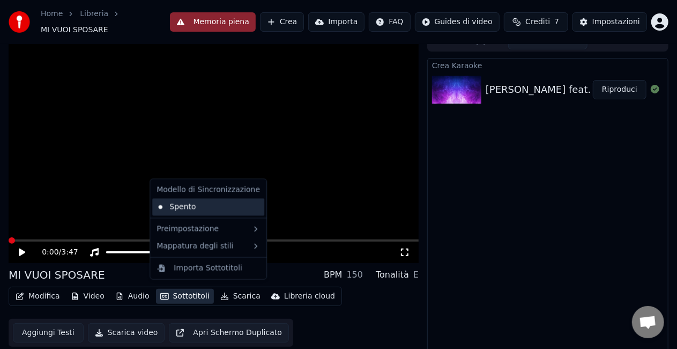
click at [179, 205] on div "Spento" at bounding box center [208, 206] width 112 height 17
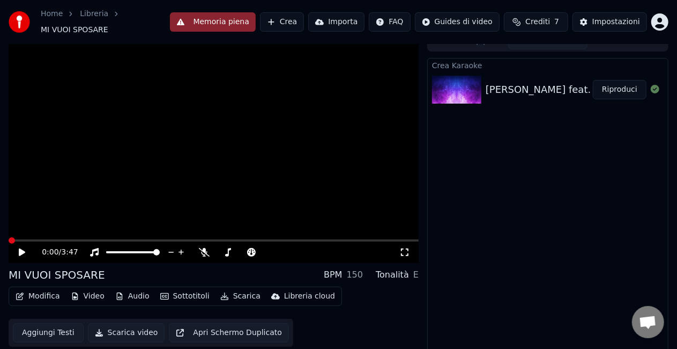
click at [179, 292] on button "Sottotitoli" at bounding box center [185, 296] width 58 height 15
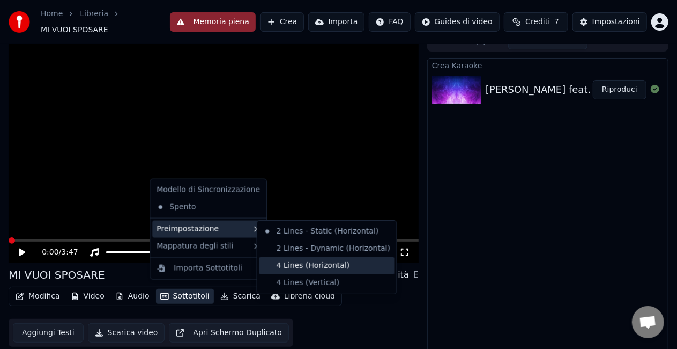
click at [299, 267] on div "4 Lines (Horizontal)" at bounding box center [327, 265] width 135 height 17
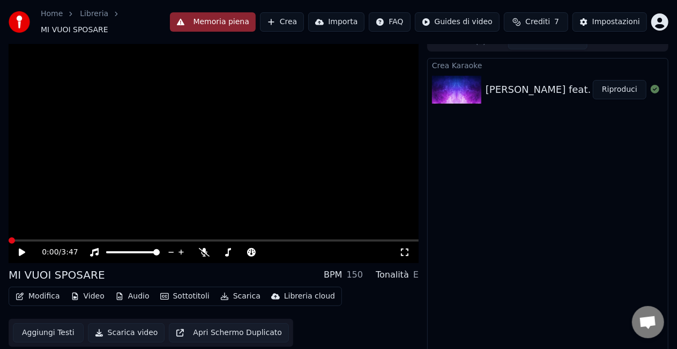
click at [24, 249] on icon at bounding box center [29, 252] width 25 height 9
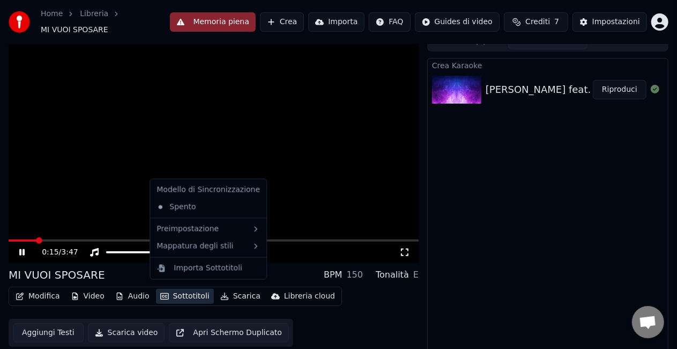
click at [195, 289] on button "Sottotitoli" at bounding box center [185, 296] width 58 height 15
click at [202, 204] on div "Spento" at bounding box center [208, 206] width 112 height 17
click at [181, 296] on button "Sottotitoli" at bounding box center [185, 296] width 58 height 15
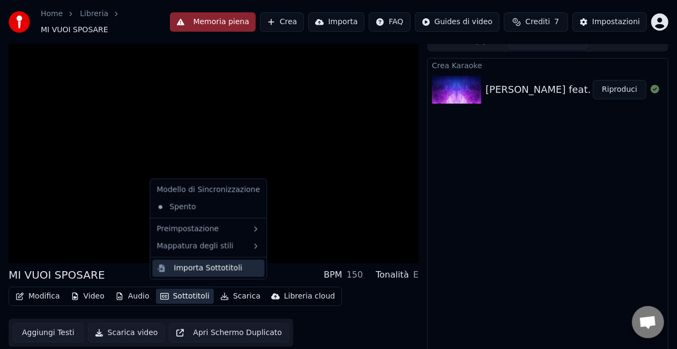
click at [216, 268] on div "Importa Sottotitoli" at bounding box center [208, 268] width 69 height 11
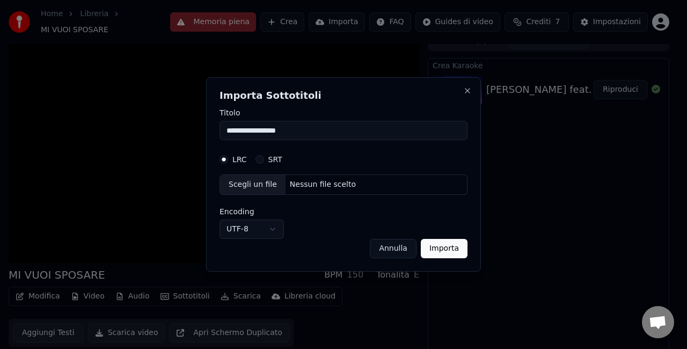
click at [258, 163] on button "SRT" at bounding box center [259, 159] width 9 height 9
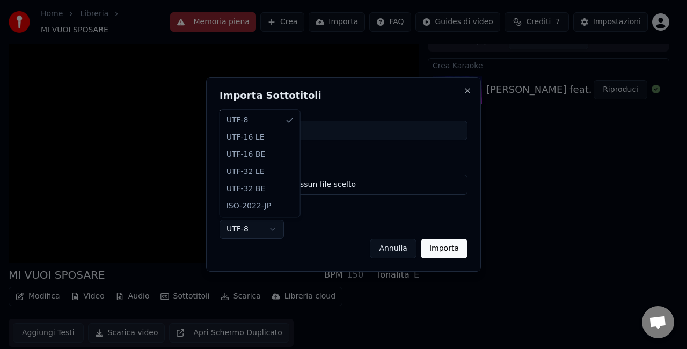
click at [254, 233] on body "**********" at bounding box center [338, 162] width 677 height 349
select select "*********"
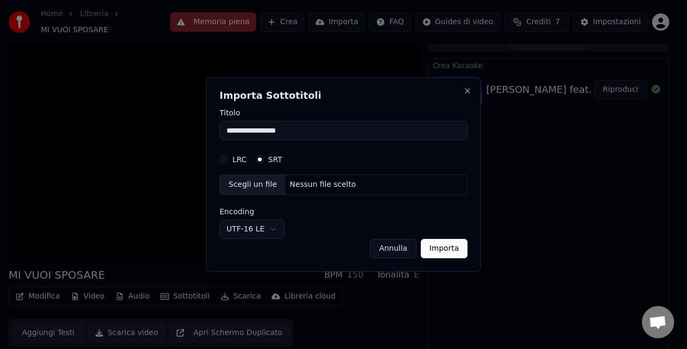
click at [239, 187] on div "Scegli un file" at bounding box center [252, 184] width 65 height 19
click at [386, 246] on button "Annulla" at bounding box center [393, 248] width 47 height 19
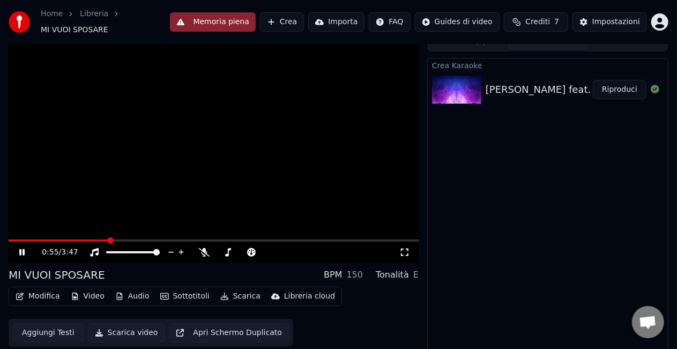
click at [654, 85] on icon at bounding box center [655, 89] width 9 height 9
click at [20, 249] on icon at bounding box center [21, 252] width 5 height 6
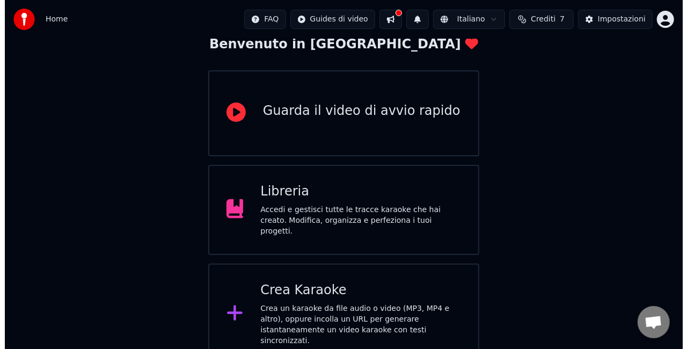
scroll to position [68, 0]
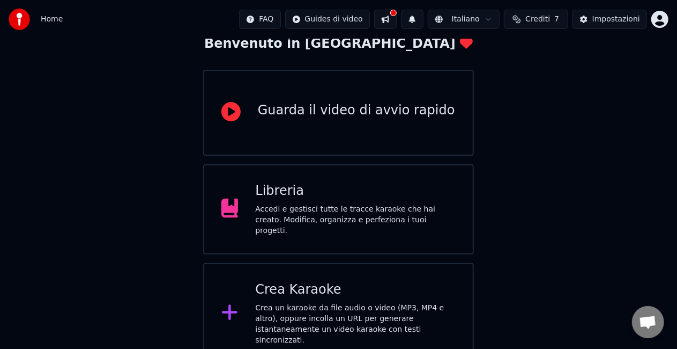
click at [352, 303] on div "Crea un karaoke da file audio o video (MP3, MP4 e altro), oppure incolla un URL…" at bounding box center [355, 324] width 201 height 43
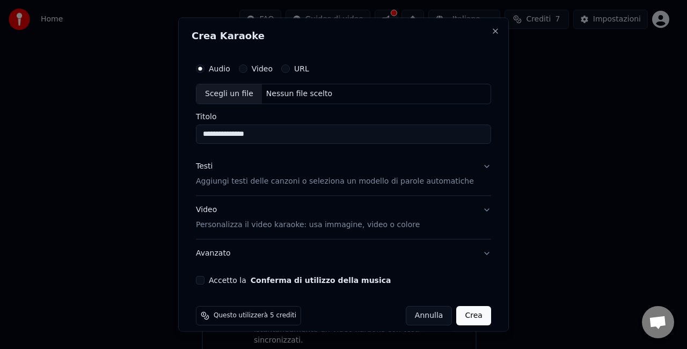
type input "**********"
click at [256, 185] on p "Aggiungi testi delle canzoni o seleziona un modello di parole automatiche" at bounding box center [335, 180] width 278 height 11
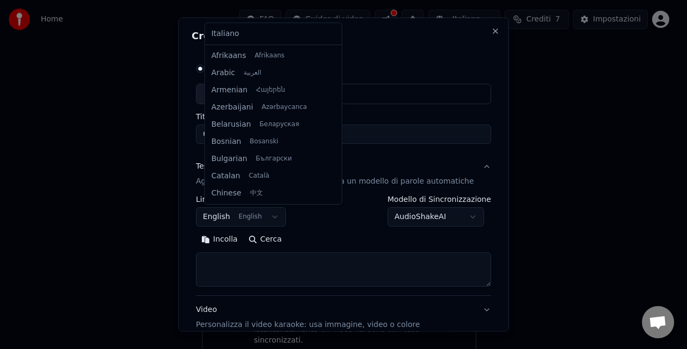
click at [254, 212] on body "**********" at bounding box center [338, 147] width 677 height 431
select select "**"
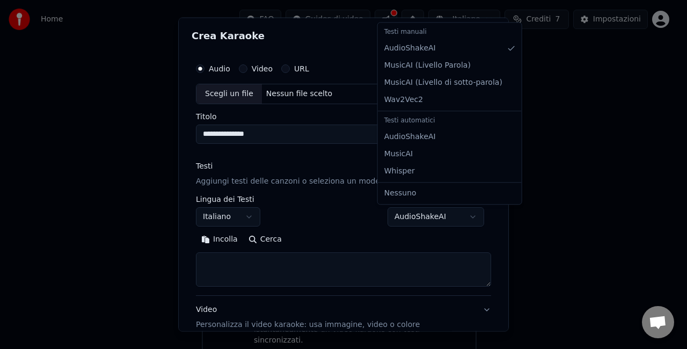
click at [423, 216] on body "**********" at bounding box center [338, 147] width 677 height 431
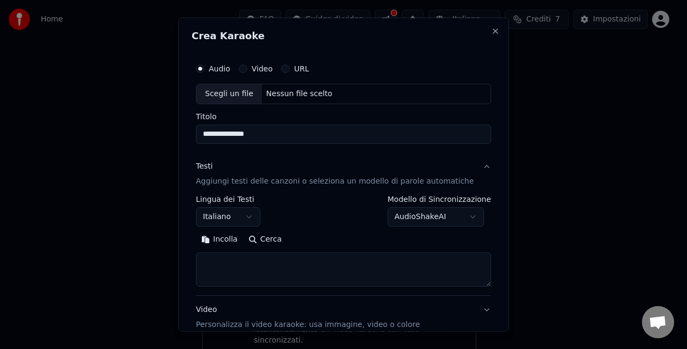
click at [422, 217] on body "**********" at bounding box center [338, 147] width 677 height 431
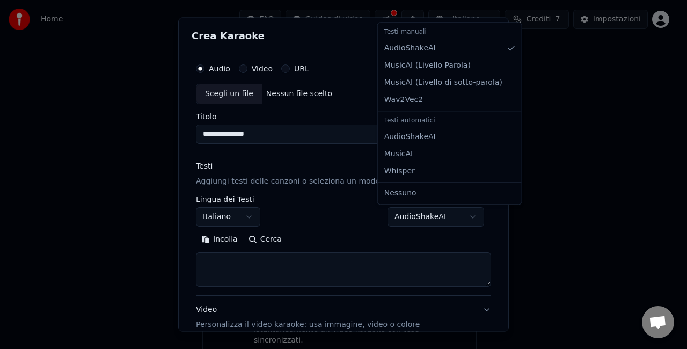
click at [417, 218] on body "**********" at bounding box center [338, 147] width 677 height 431
select select "**********"
click at [444, 220] on body "**********" at bounding box center [338, 147] width 677 height 431
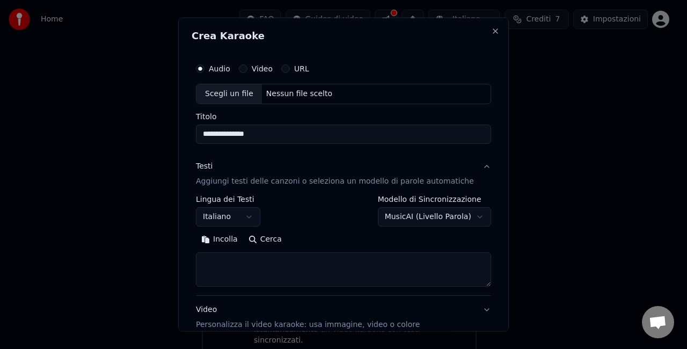
click at [359, 273] on textarea at bounding box center [343, 269] width 295 height 34
paste textarea "**********"
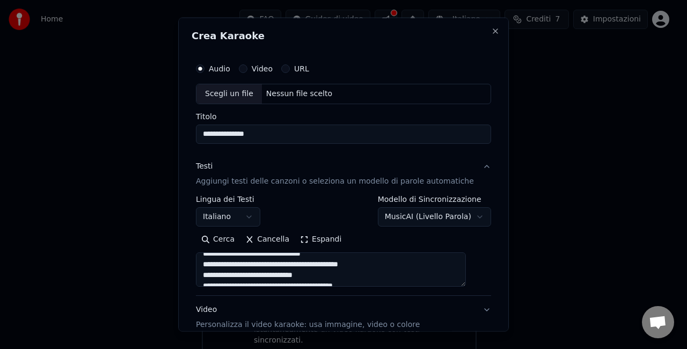
scroll to position [0, 0]
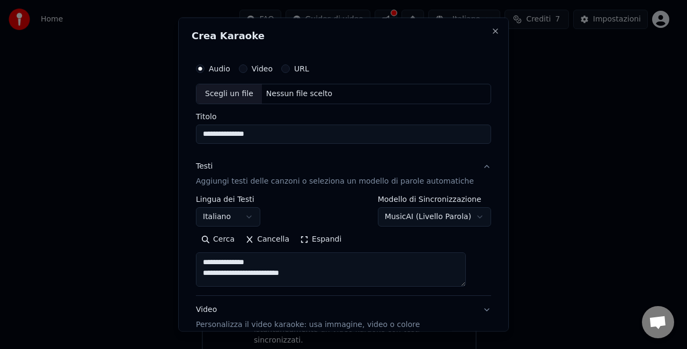
drag, startPoint x: 309, startPoint y: 272, endPoint x: 206, endPoint y: 261, distance: 103.5
click at [206, 261] on textarea at bounding box center [331, 269] width 270 height 34
type textarea "**********"
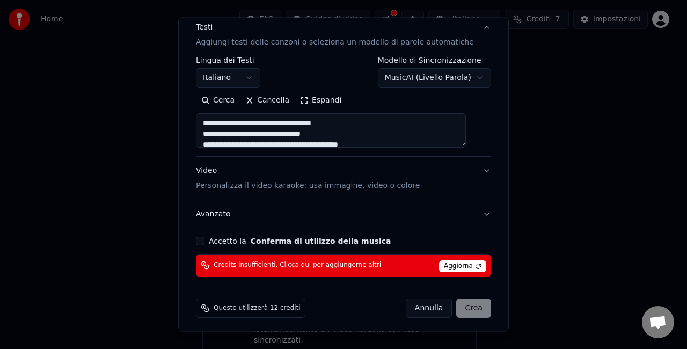
scroll to position [141, 0]
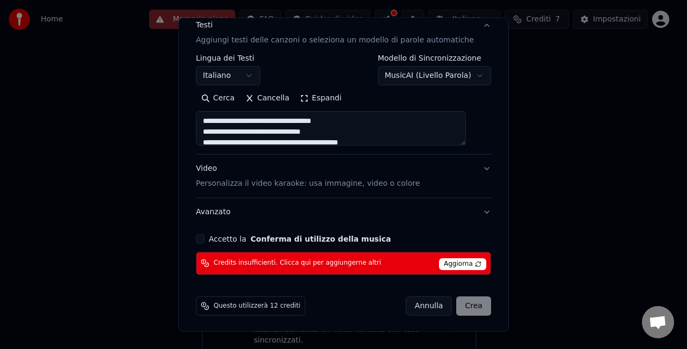
click at [263, 186] on p "Personalizza il video karaoke: usa immagine, video o colore" at bounding box center [308, 183] width 224 height 11
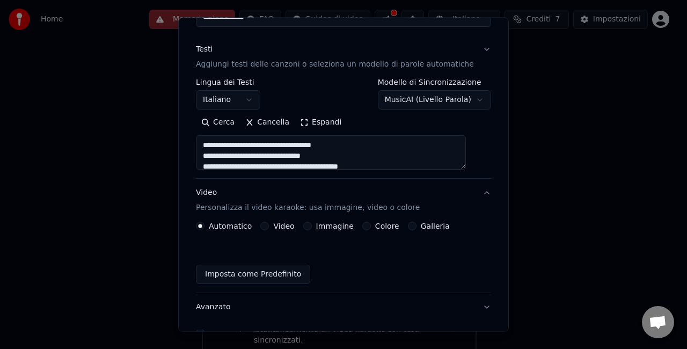
scroll to position [112, 0]
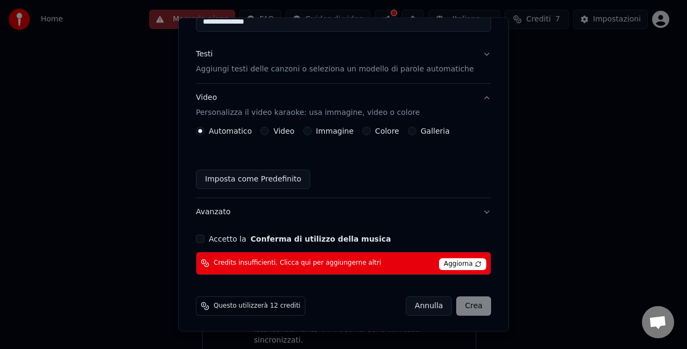
click at [365, 130] on button "Colore" at bounding box center [366, 131] width 9 height 9
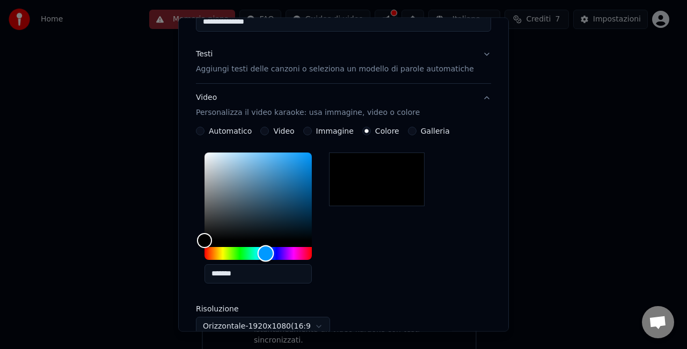
click at [274, 250] on div "Hue" at bounding box center [257, 253] width 107 height 13
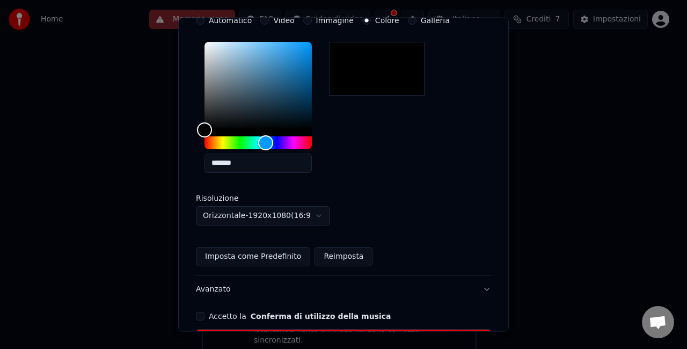
scroll to position [299, 0]
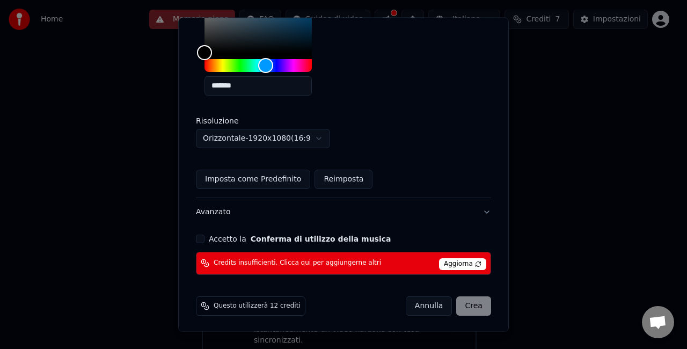
click at [204, 238] on button "Accetto la Conferma di utilizzo della musica" at bounding box center [200, 238] width 9 height 9
click at [443, 264] on span "Aggiorna" at bounding box center [462, 264] width 47 height 12
click at [320, 263] on span "Credits insufficienti. Clicca qui per aggiungerne altri" at bounding box center [296, 263] width 167 height 9
